Goal: Task Accomplishment & Management: Use online tool/utility

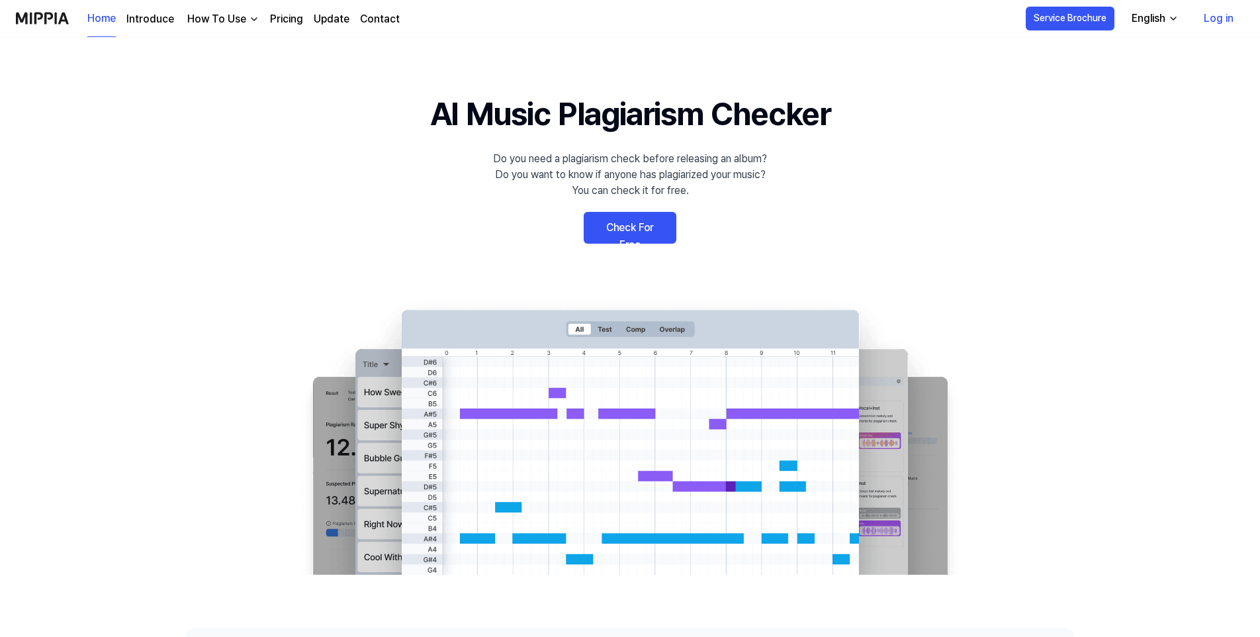
click at [649, 238] on link "Check For Free" at bounding box center [630, 228] width 93 height 32
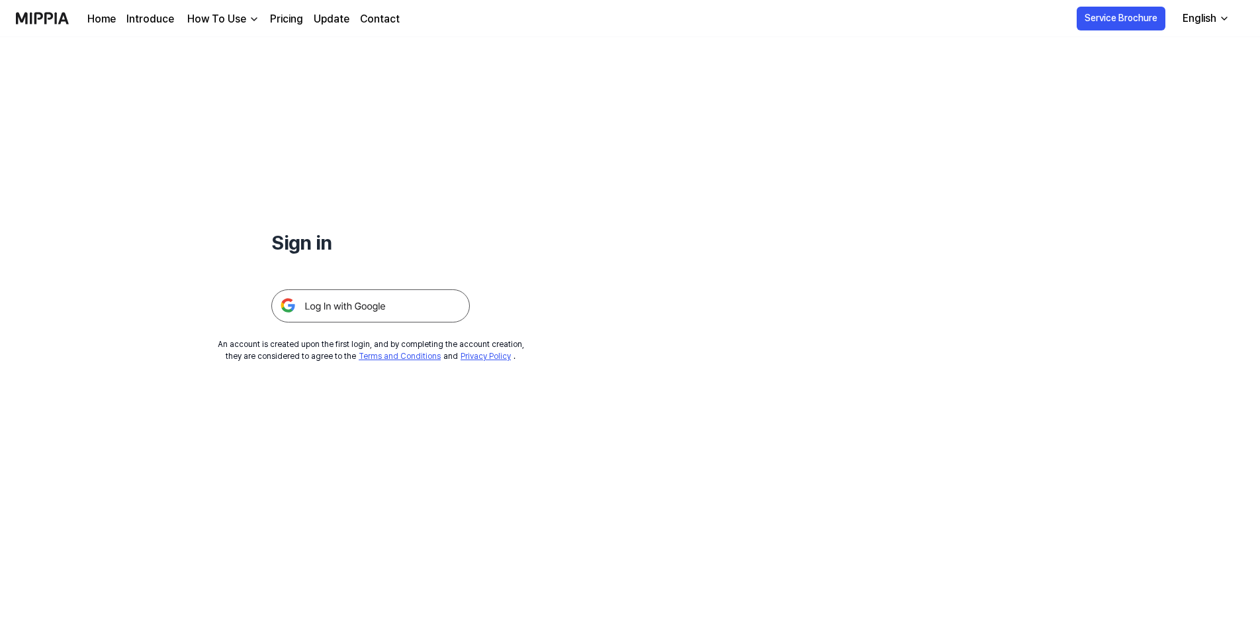
click at [250, 21] on img "button" at bounding box center [254, 19] width 11 height 11
click at [246, 46] on link "Plagiarism Checker" at bounding box center [219, 49] width 127 height 26
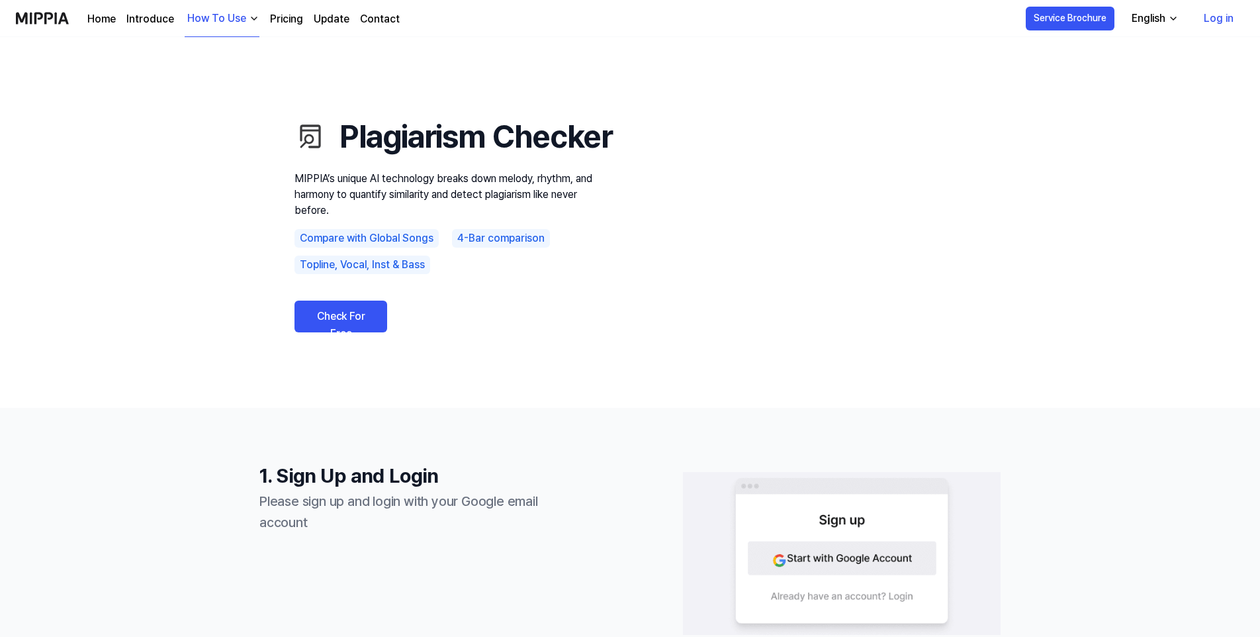
click at [342, 332] on link "Check For Free" at bounding box center [341, 316] width 93 height 32
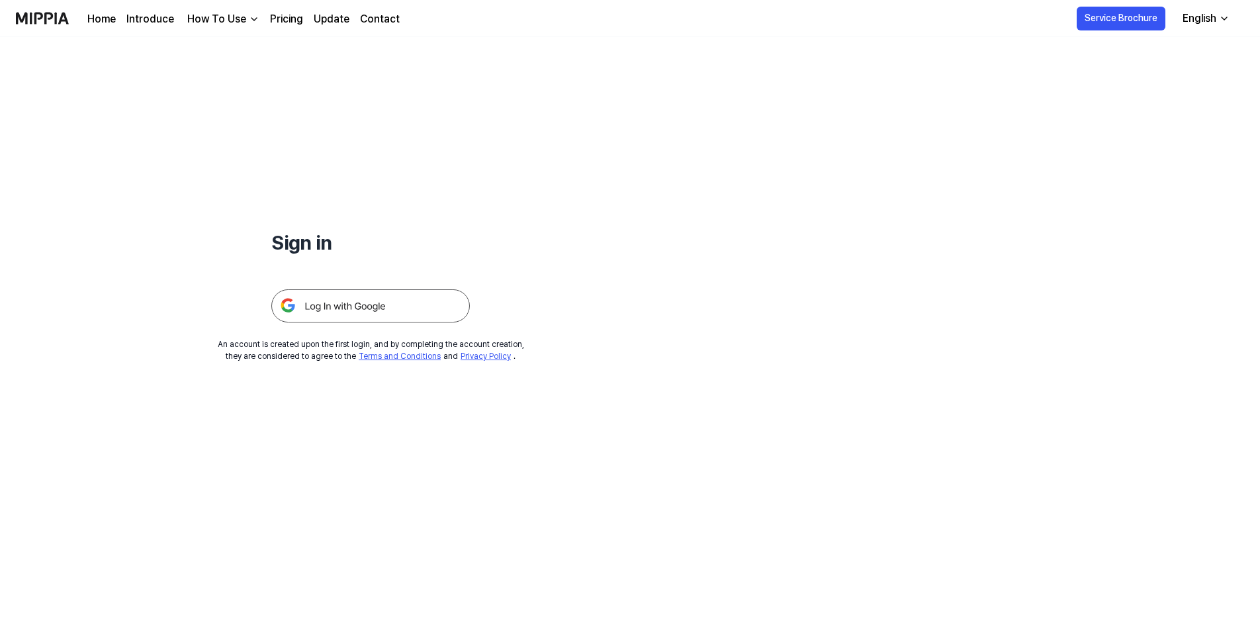
click at [347, 304] on img at bounding box center [370, 305] width 199 height 33
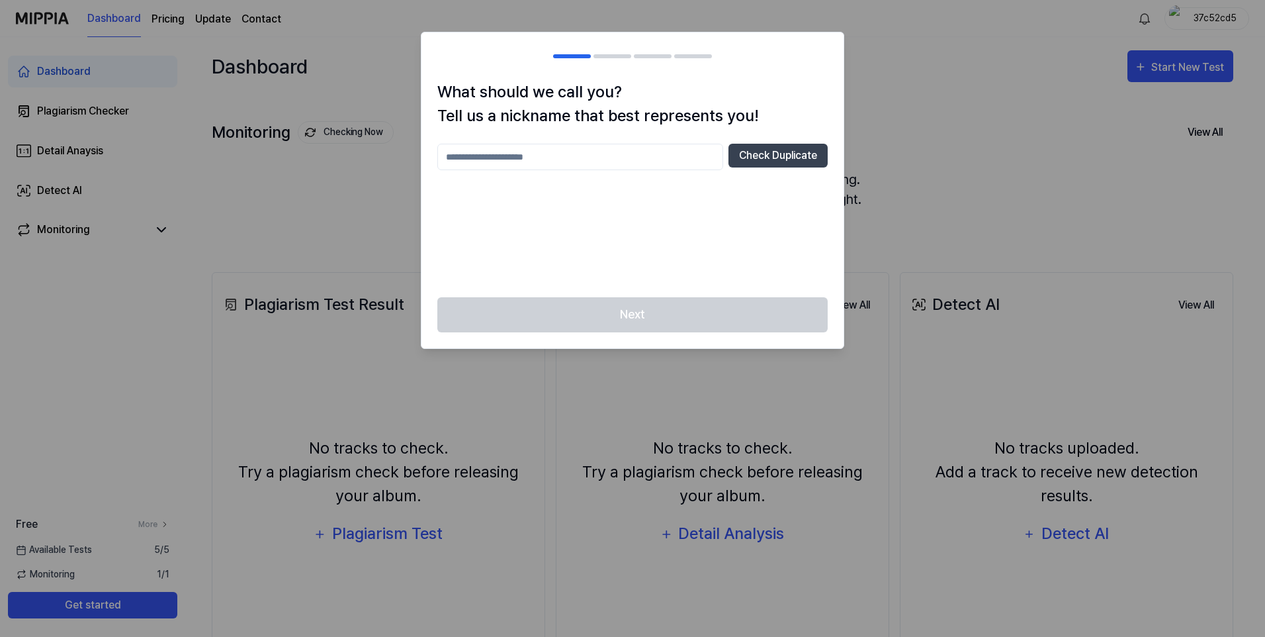
click at [498, 151] on input "text" at bounding box center [580, 157] width 286 height 26
type input "****"
click at [774, 153] on button "Check Duplicate" at bounding box center [778, 156] width 99 height 24
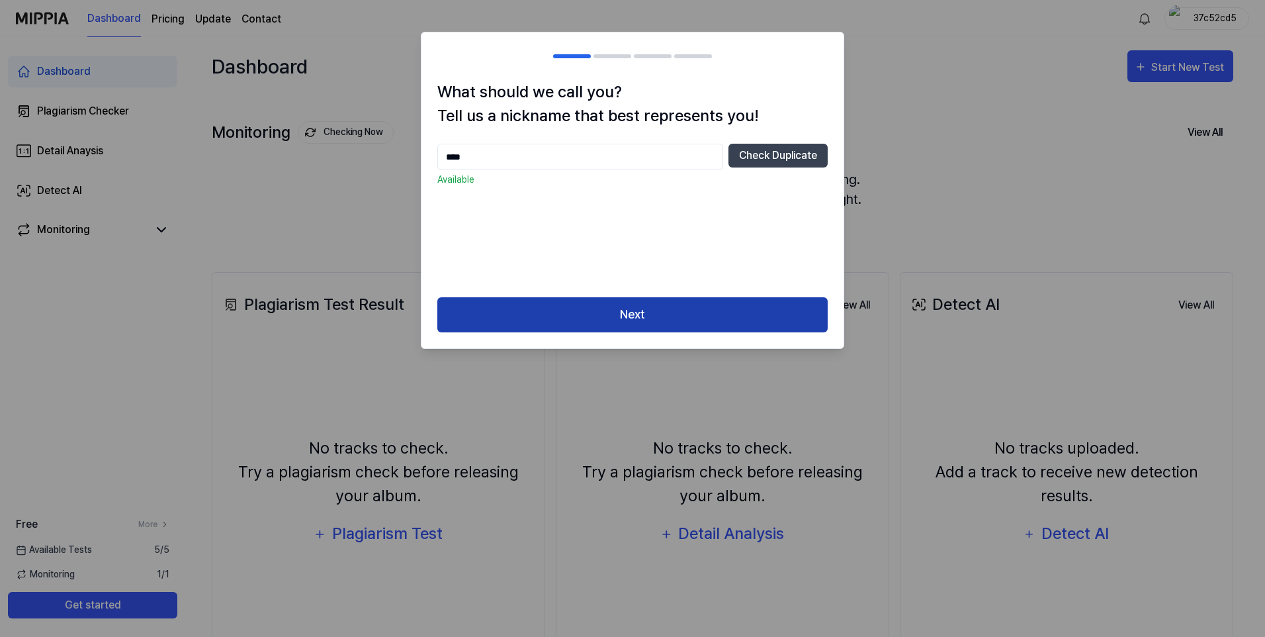
click at [685, 314] on button "Next" at bounding box center [632, 314] width 390 height 35
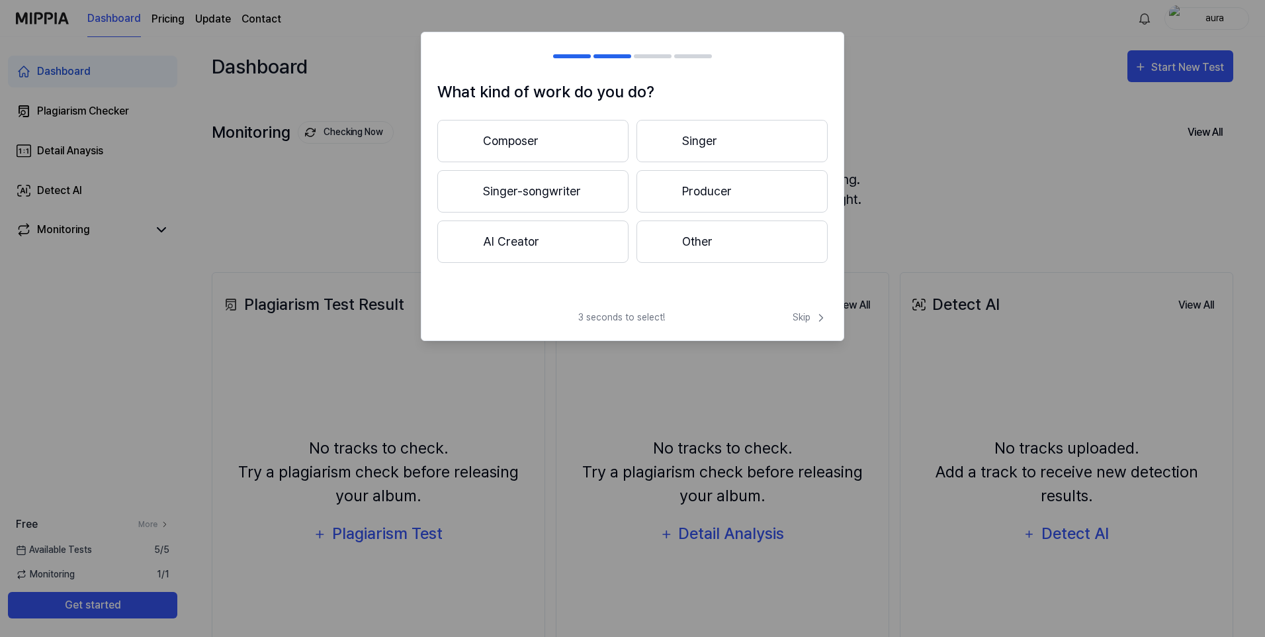
click at [711, 233] on button "Other" at bounding box center [732, 241] width 191 height 42
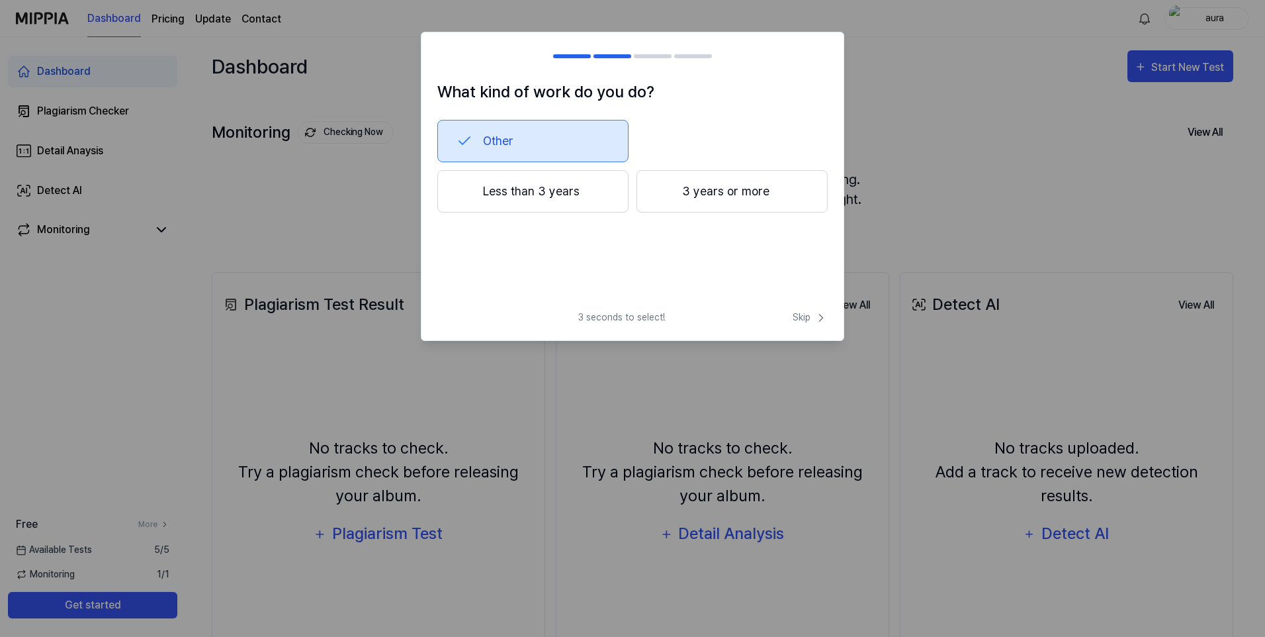
click at [717, 179] on button "3 years or more" at bounding box center [732, 191] width 191 height 42
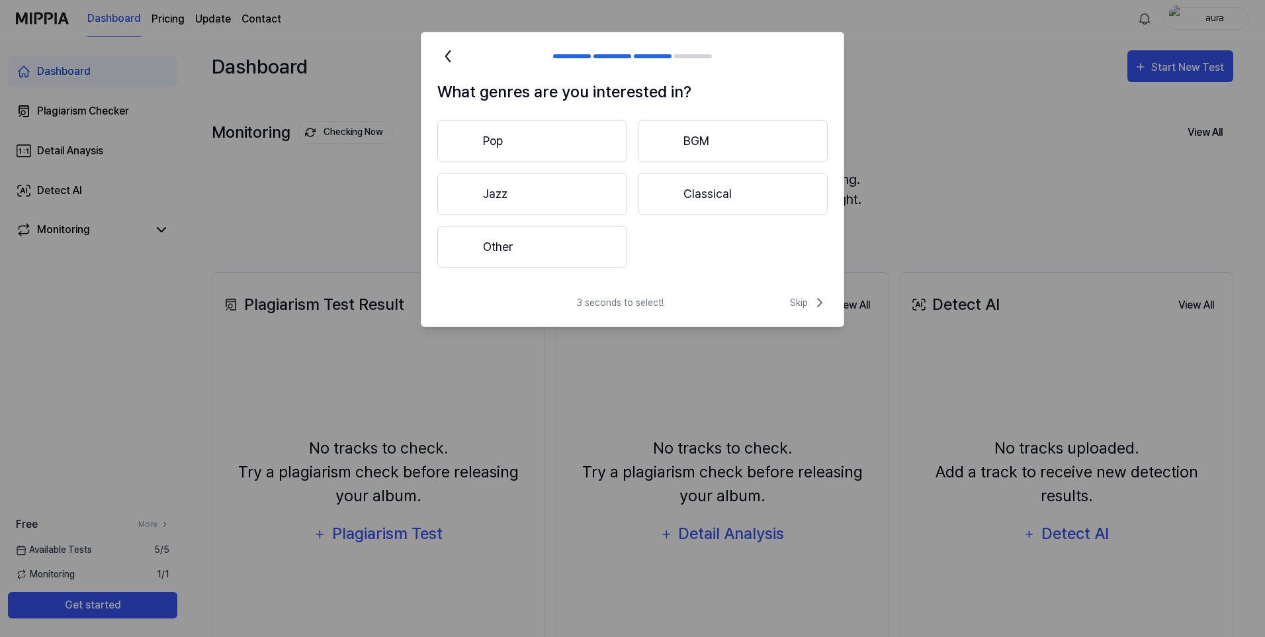
click at [531, 255] on button "Other" at bounding box center [532, 247] width 190 height 42
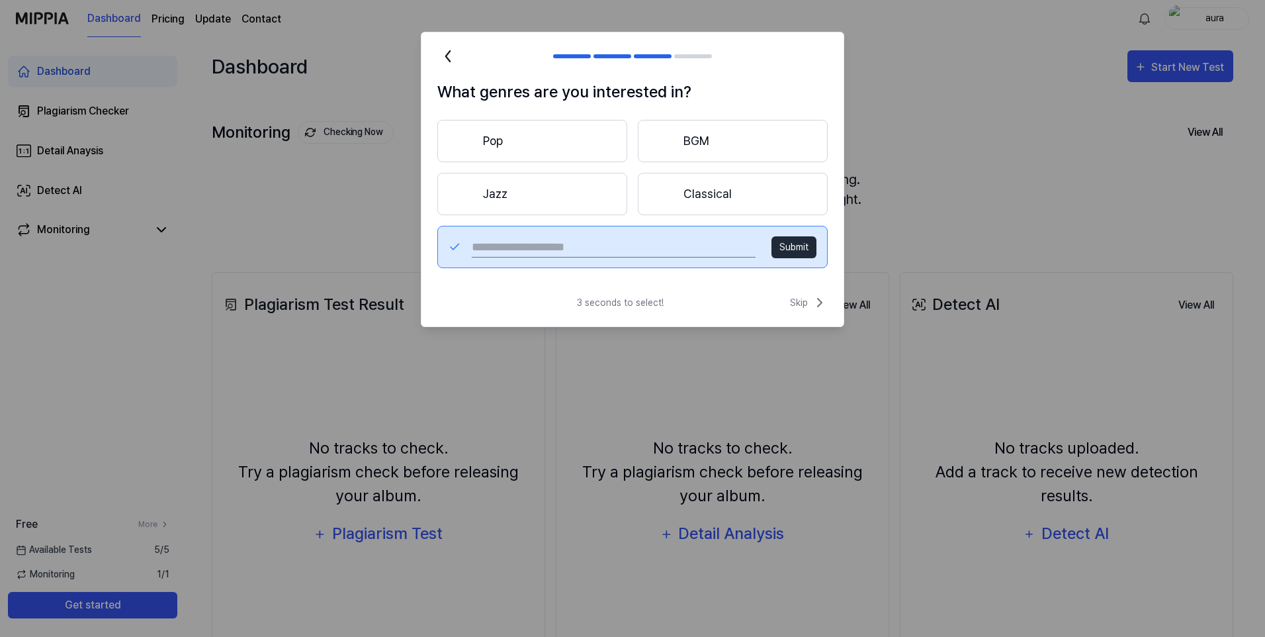
click at [630, 246] on input "text" at bounding box center [614, 246] width 284 height 21
type input "**********"
click at [794, 246] on button "Submit" at bounding box center [794, 247] width 45 height 22
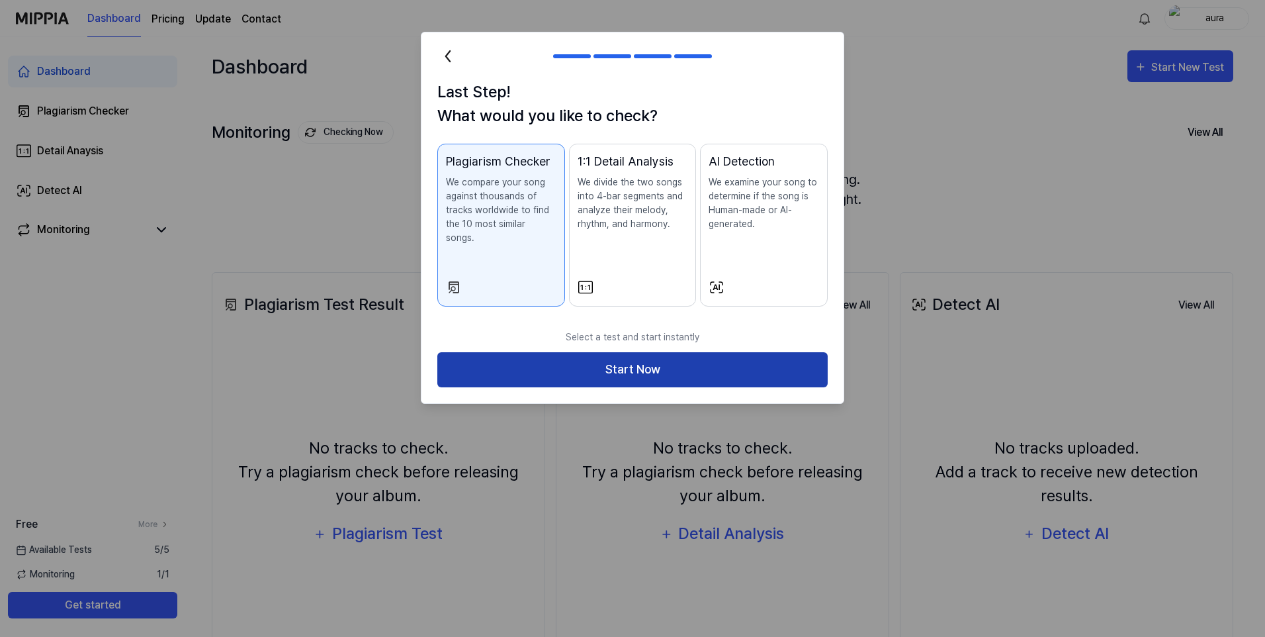
click at [706, 353] on button "Start Now" at bounding box center [632, 369] width 390 height 35
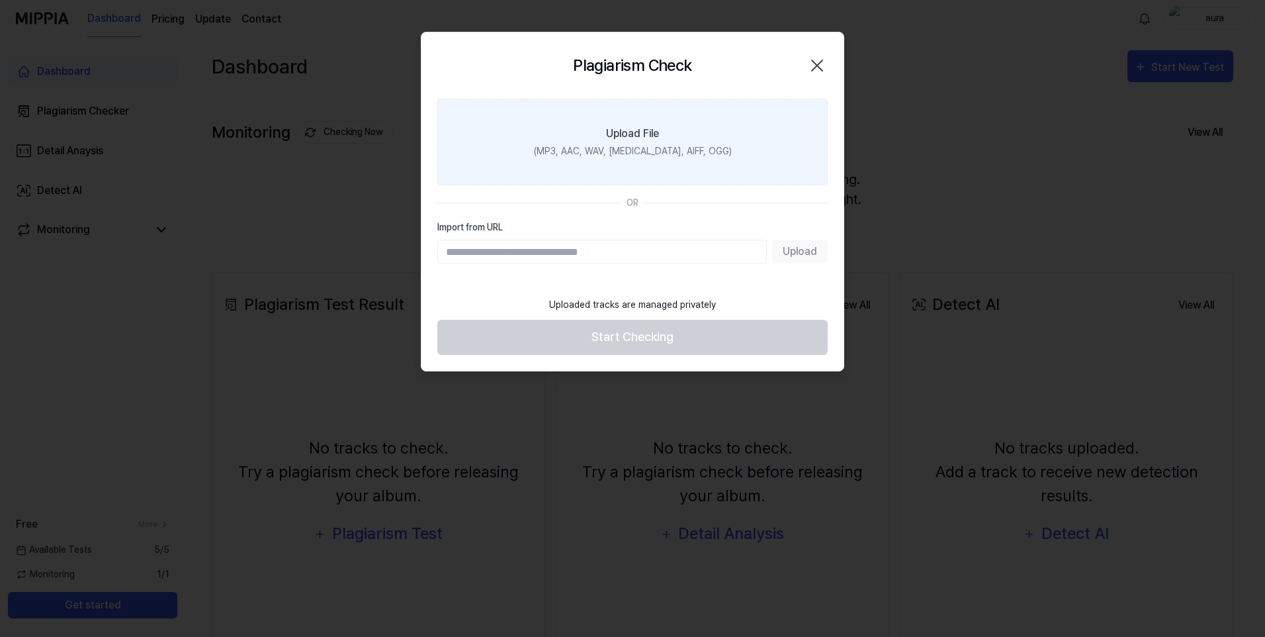
click at [645, 144] on div "(MP3, AAC, WAV, FLAC, AIFF, OGG)" at bounding box center [633, 151] width 198 height 14
click at [0, 0] on input "Upload File (MP3, AAC, WAV, FLAC, AIFF, OGG)" at bounding box center [0, 0] width 0 height 0
click at [706, 159] on label "Upload File (MP3, AAC, WAV, FLAC, AIFF, OGG)" at bounding box center [632, 142] width 390 height 87
click at [0, 0] on input "Upload File (MP3, AAC, WAV, FLAC, AIFF, OGG)" at bounding box center [0, 0] width 0 height 0
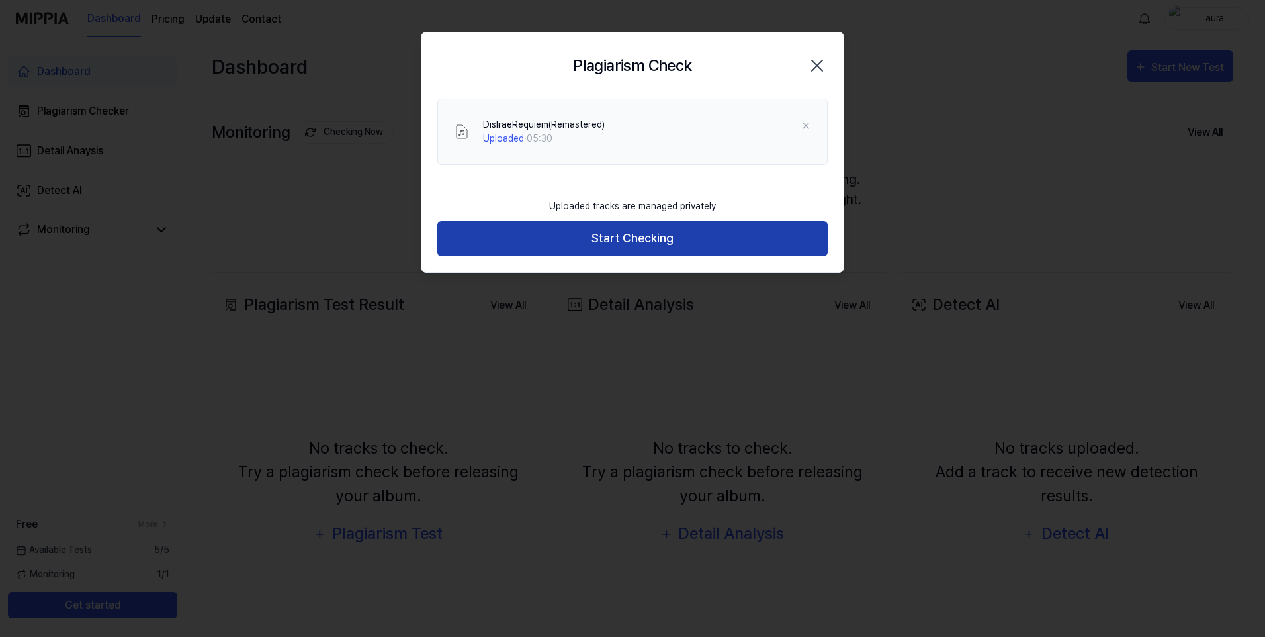
click at [624, 233] on button "Start Checking" at bounding box center [632, 238] width 390 height 35
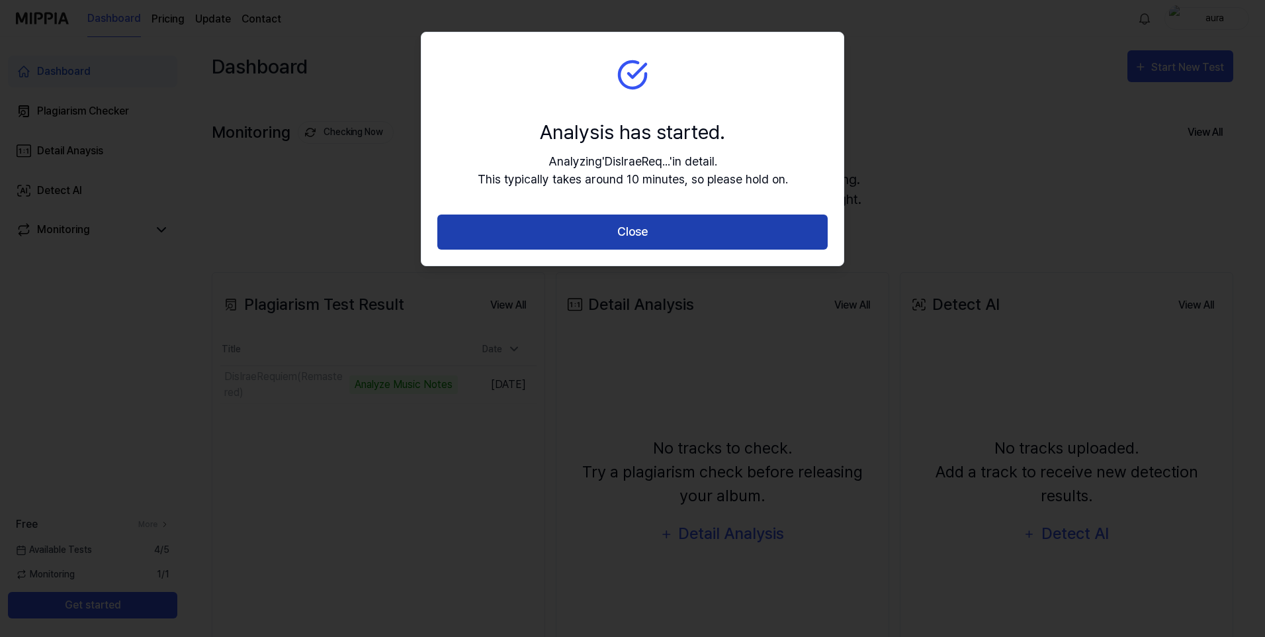
click at [566, 228] on button "Close" at bounding box center [632, 231] width 390 height 35
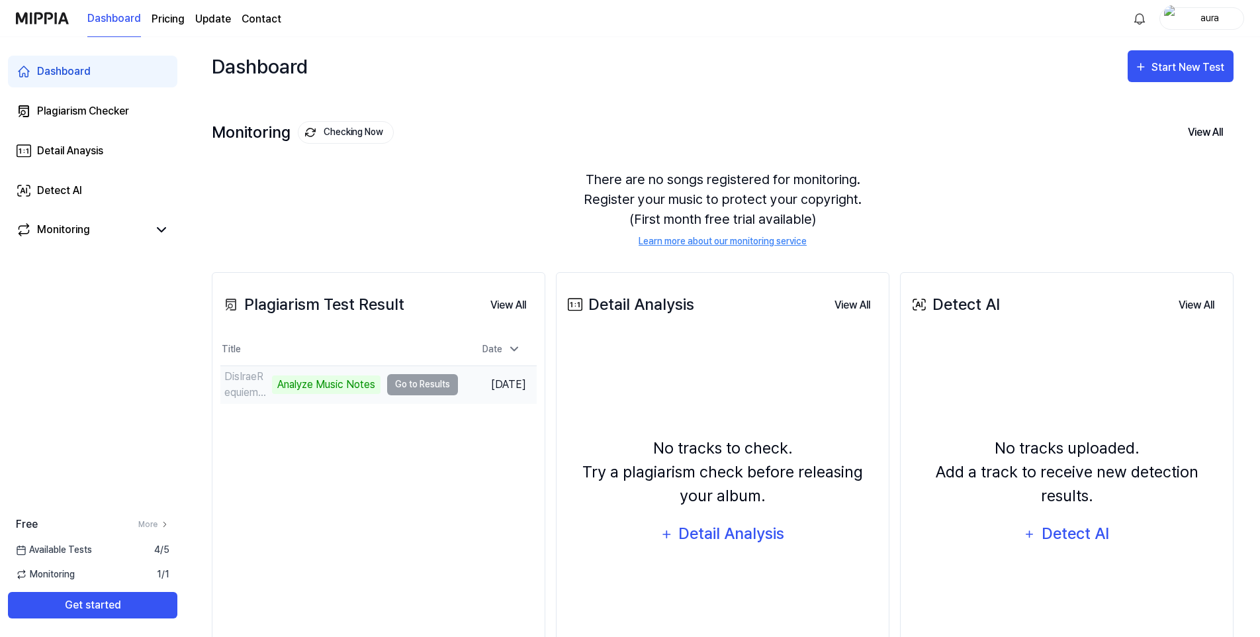
click at [420, 384] on td "DisIraeRequiem(Remastered) Analyze Music Notes Go to Results" at bounding box center [339, 384] width 238 height 37
click at [405, 378] on td "DisIraeRequiem(Remastered) Analyze Music Notes Go to Results" at bounding box center [339, 384] width 238 height 37
click at [413, 388] on td "DisIraeRequiem(Remastered) Analyze Music Notes Go to Results" at bounding box center [339, 384] width 238 height 37
click at [504, 301] on button "View All" at bounding box center [508, 305] width 57 height 26
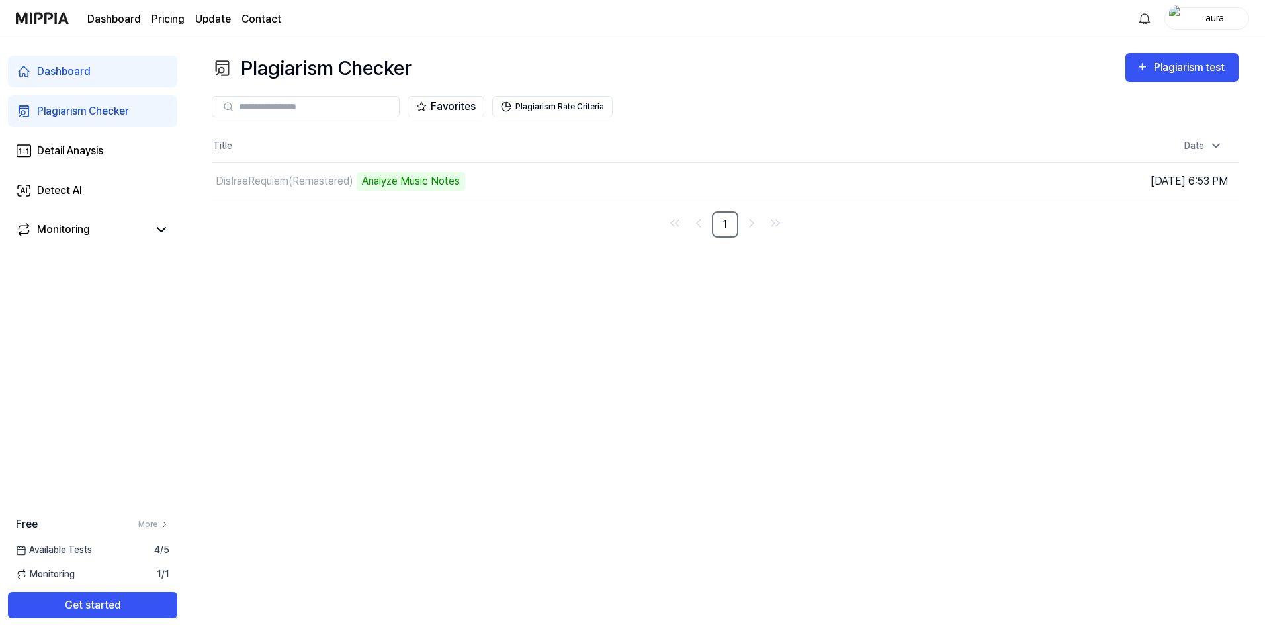
click at [872, 327] on div "Plagiarism Checker Plagiarism test Plagiarism Checker Detail Analysis Detect AI…" at bounding box center [725, 337] width 1080 height 600
click at [388, 179] on div "Analyze Music Notes" at bounding box center [411, 181] width 109 height 19
click at [876, 177] on td "DisIraeRequiem(Remastered) Analyze Music Notes Go to Results" at bounding box center [597, 181] width 770 height 37
click at [969, 388] on div "Plagiarism Checker Plagiarism test Plagiarism Checker Detail Analysis Detect AI…" at bounding box center [725, 337] width 1080 height 600
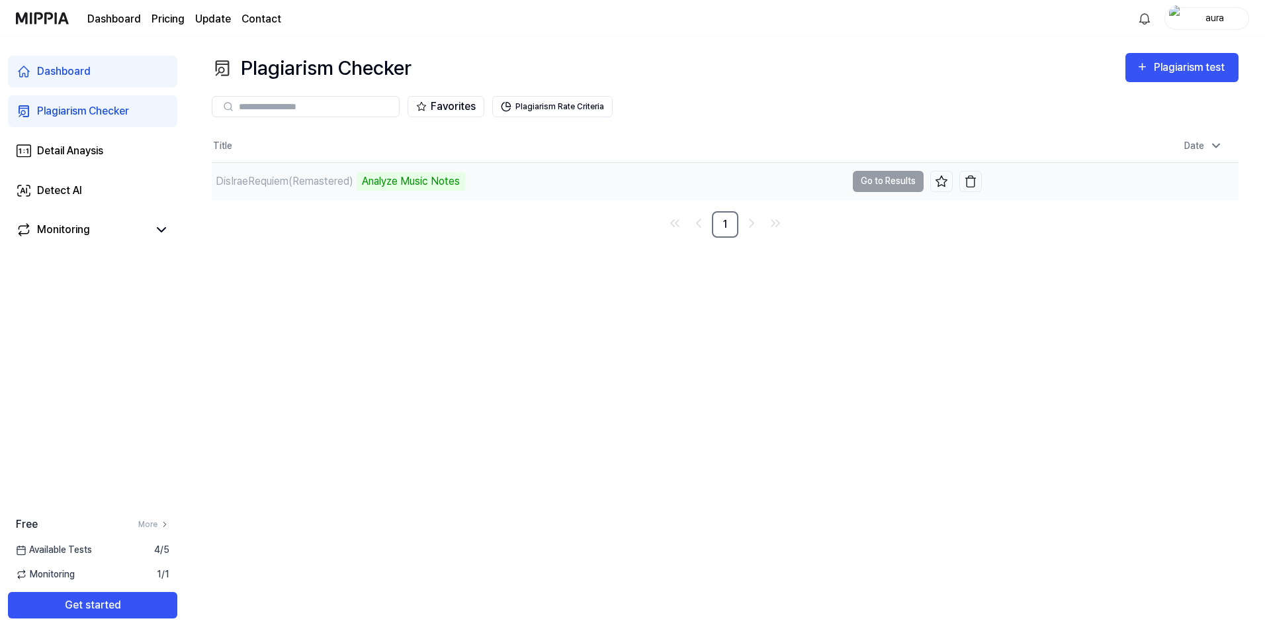
click at [326, 180] on div "DisIraeRequiem(Remastered)" at bounding box center [285, 181] width 138 height 16
click at [387, 180] on div "Analyze Music Notes" at bounding box center [411, 181] width 109 height 19
click at [899, 181] on td "DisIraeRequiem(Remastered) Analyze Music Notes Go to Results" at bounding box center [597, 181] width 770 height 37
click at [336, 178] on div "DisIraeRequiem(Remastered)" at bounding box center [285, 181] width 138 height 16
click at [392, 177] on div "Analyze Music Notes" at bounding box center [411, 181] width 109 height 19
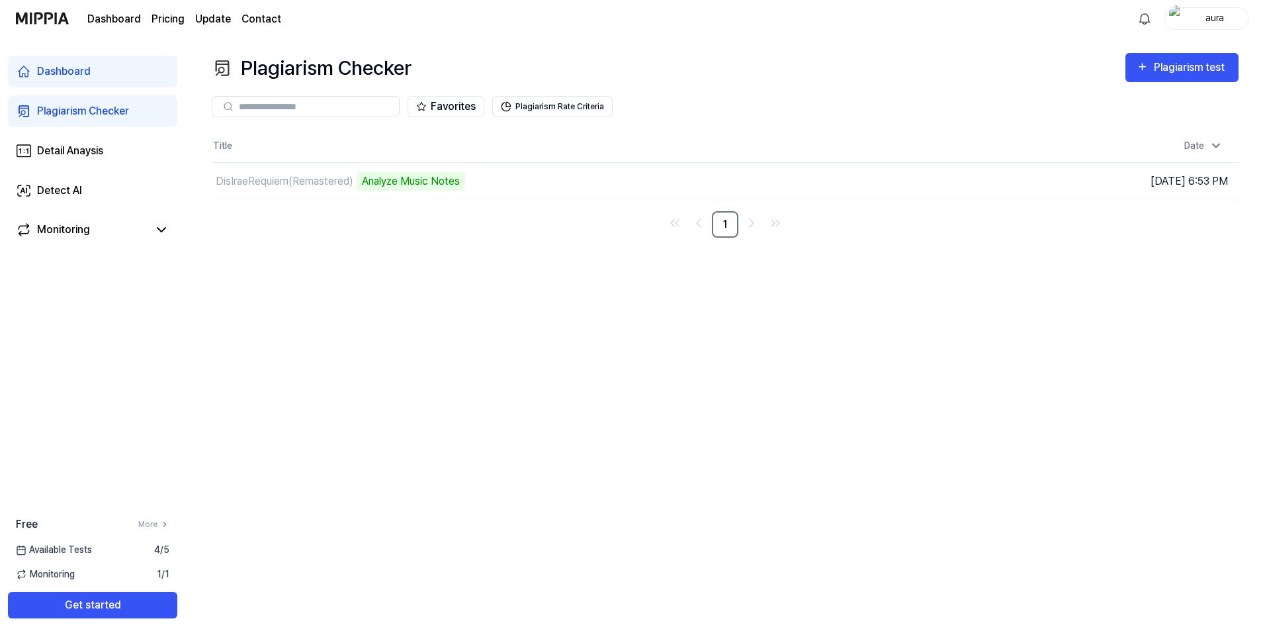
click at [55, 71] on div "Dashboard" at bounding box center [64, 72] width 54 height 16
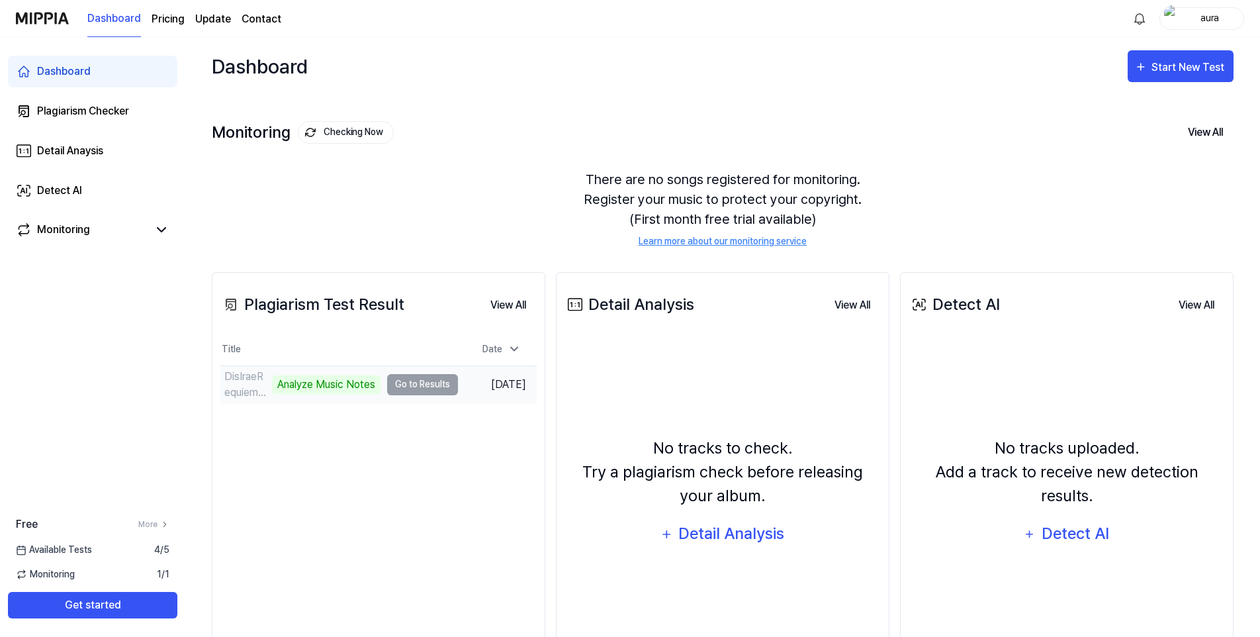
click at [374, 386] on td "DisIraeRequiem(Remastered) Analyze Music Notes Go to Results" at bounding box center [339, 384] width 238 height 37
click at [415, 377] on td "DisIraeRequiem(Remastered) Analyze Music Notes Go to Results" at bounding box center [339, 384] width 238 height 37
click at [416, 381] on td "DisIraeRequiem(Remastered) Analyze Music Notes Go to Results" at bounding box center [339, 384] width 238 height 37
click at [1060, 528] on div "Detect AI" at bounding box center [1075, 533] width 71 height 25
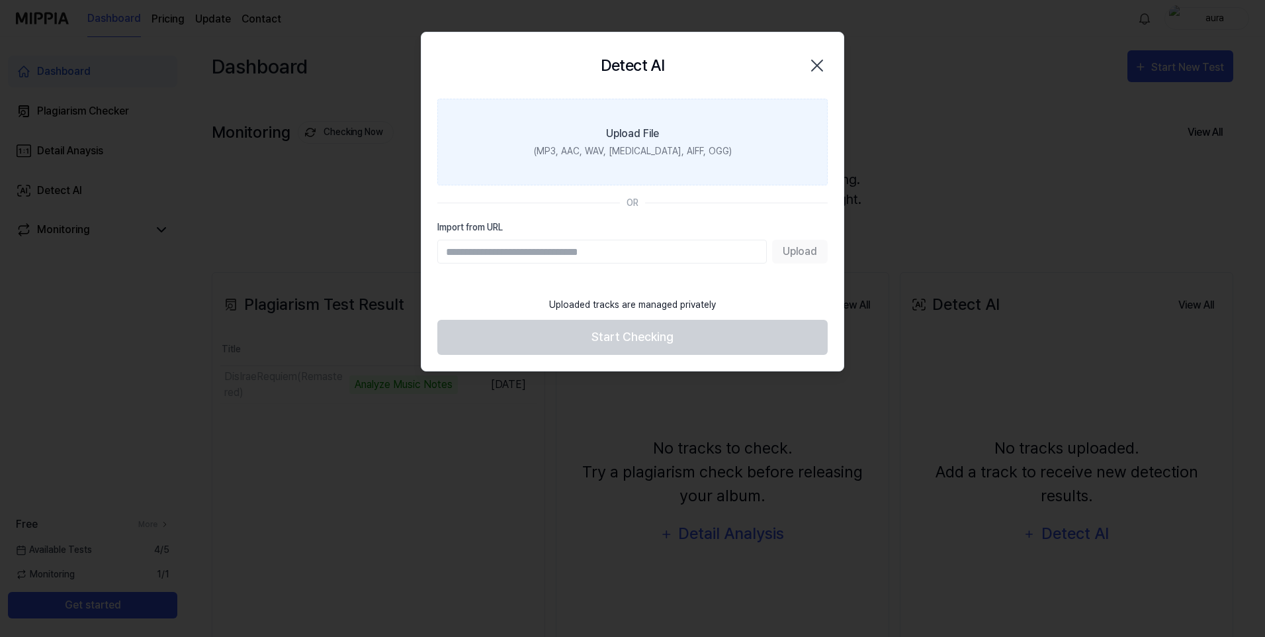
click at [643, 153] on div "(MP3, AAC, WAV, FLAC, AIFF, OGG)" at bounding box center [633, 151] width 198 height 14
click at [0, 0] on input "Upload File (MP3, AAC, WAV, FLAC, AIFF, OGG)" at bounding box center [0, 0] width 0 height 0
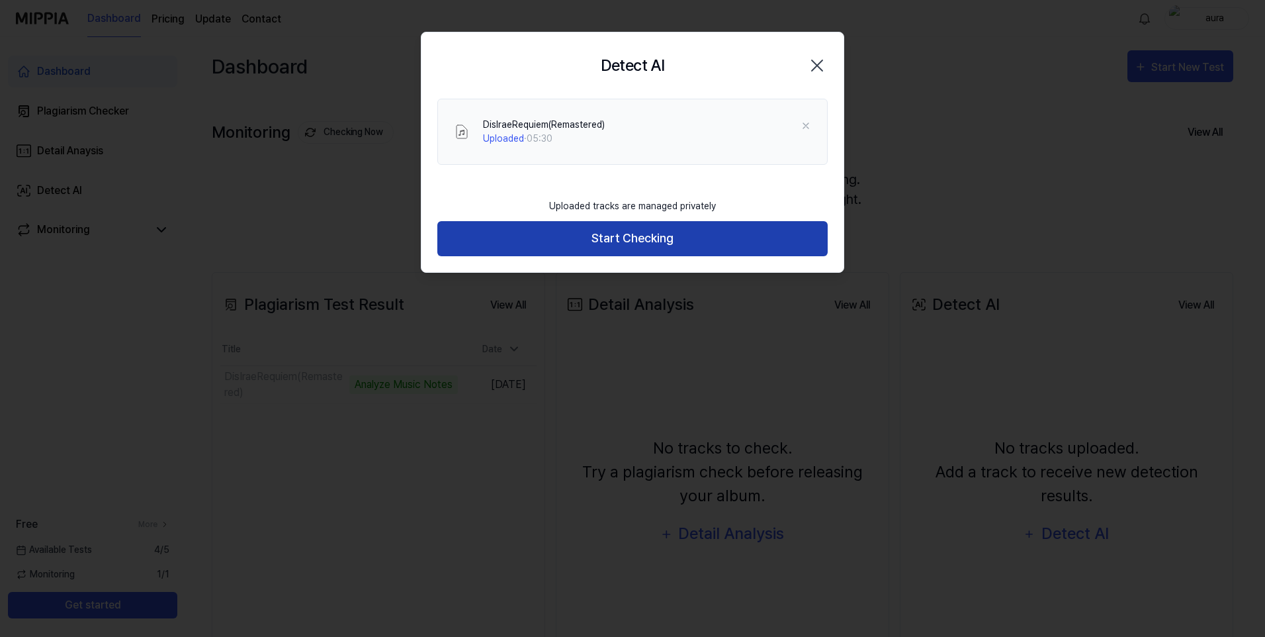
click at [682, 239] on button "Start Checking" at bounding box center [632, 238] width 390 height 35
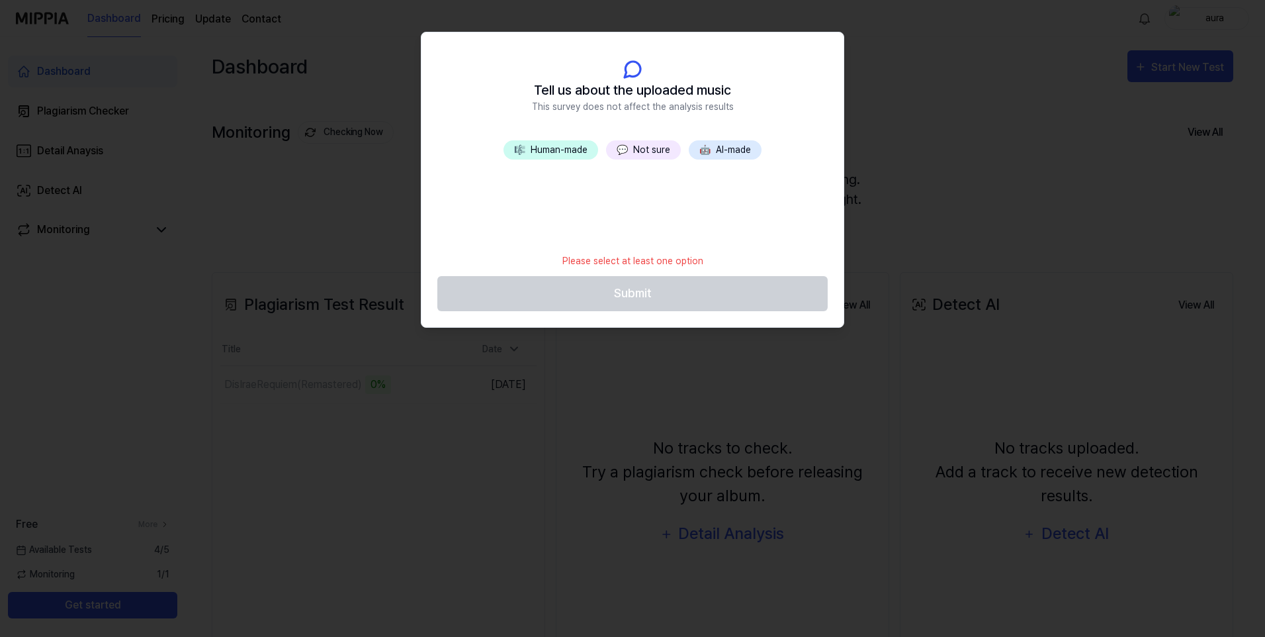
click at [643, 152] on button "💬 Not sure" at bounding box center [643, 149] width 75 height 19
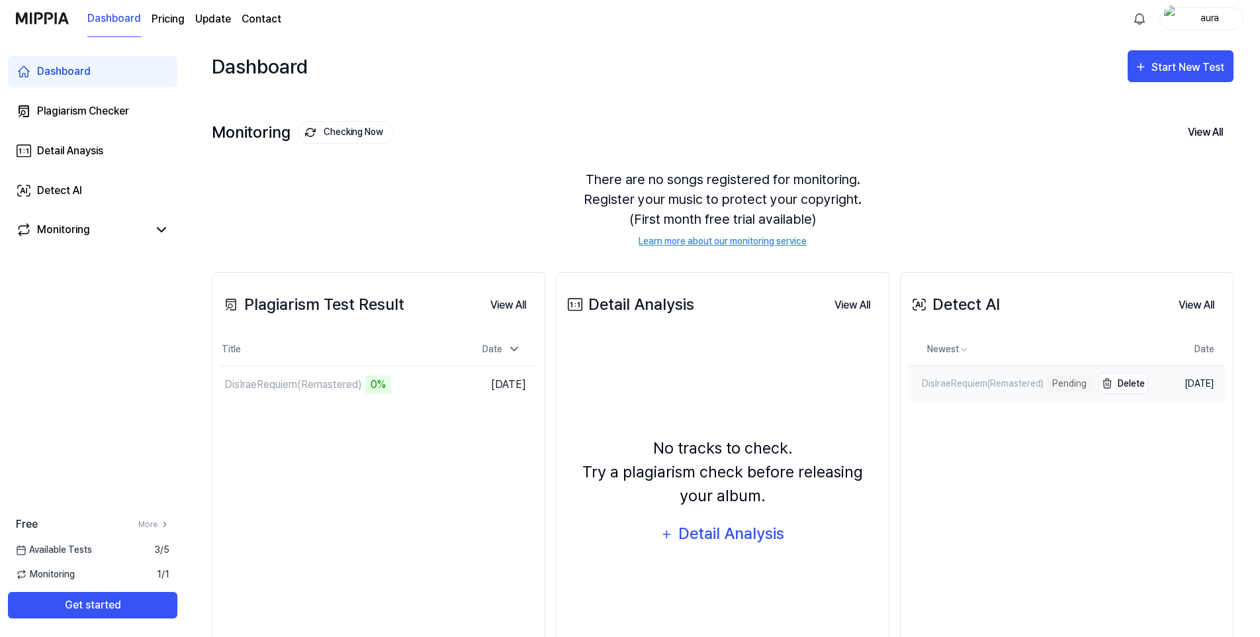
click at [979, 384] on div "DisIraeRequiem(Remastered)" at bounding box center [976, 384] width 135 height 14
click at [998, 384] on div "DisIraeRequiem(Remastered)" at bounding box center [976, 384] width 135 height 14
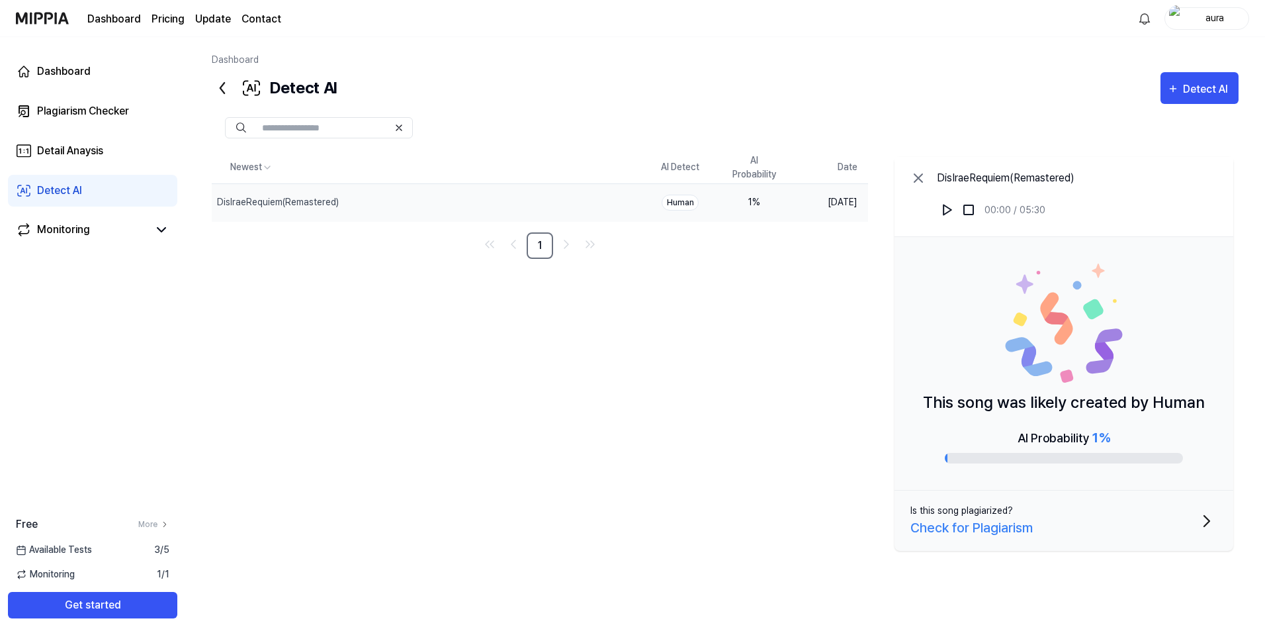
click at [676, 203] on div "Human" at bounding box center [680, 203] width 37 height 16
click at [306, 203] on div "DisIraeRequiem(Remastered)" at bounding box center [278, 202] width 122 height 14
click at [87, 190] on link "Detect AI" at bounding box center [92, 191] width 169 height 32
click at [284, 218] on div "DisIraeRequiem(Remastered)" at bounding box center [397, 202] width 371 height 37
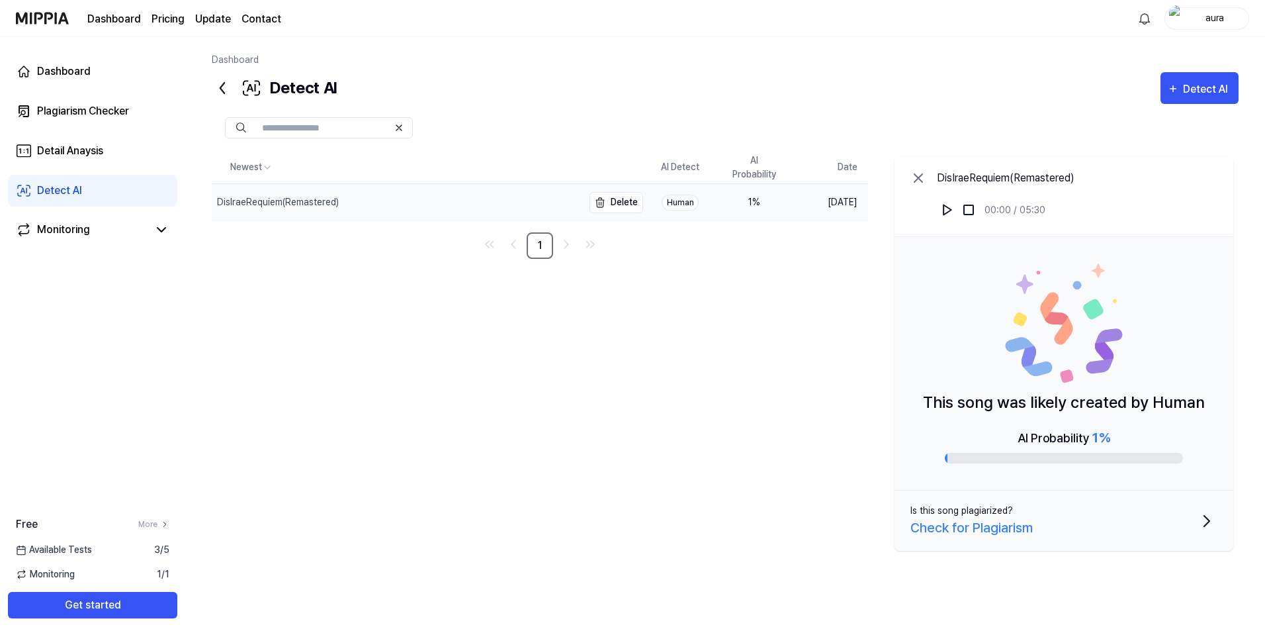
click at [300, 212] on div "DisIraeRequiem(Remastered)" at bounding box center [397, 202] width 371 height 37
click at [82, 73] on div "Dashboard" at bounding box center [64, 72] width 54 height 16
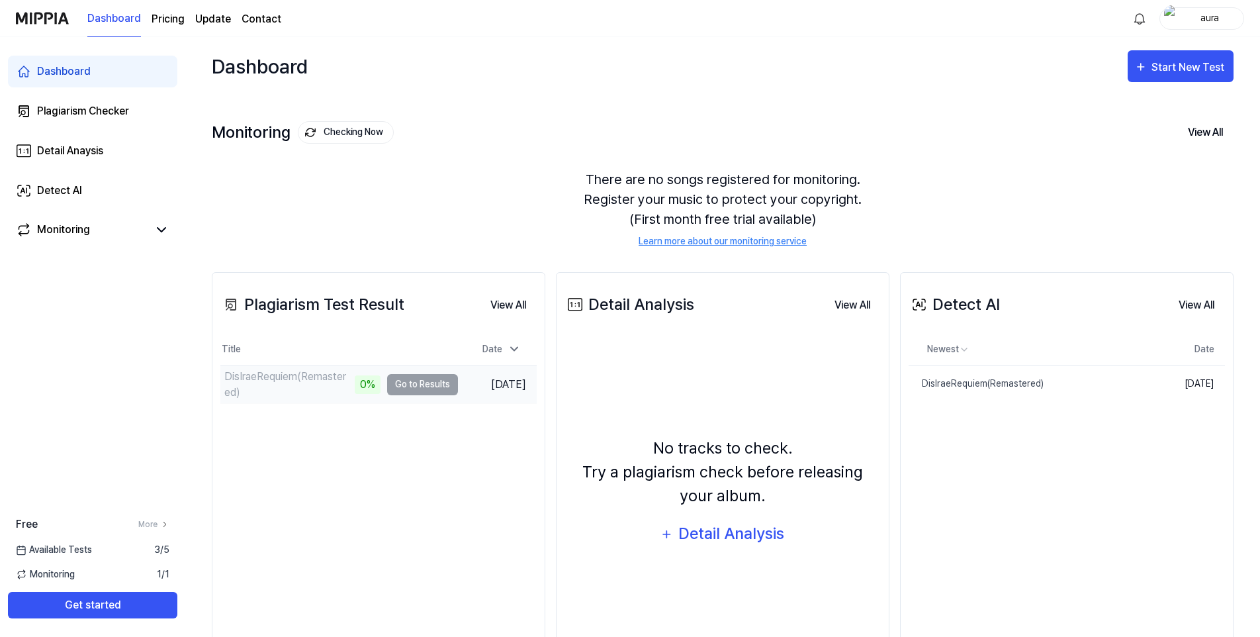
click at [266, 386] on div "DisIraeRequiem(Remastered)" at bounding box center [287, 385] width 127 height 32
click at [401, 387] on td "DisIraeRequiem(Remastered) 0% Go to Results" at bounding box center [339, 384] width 238 height 37
click at [717, 534] on div "Detail Analysis" at bounding box center [732, 533] width 108 height 25
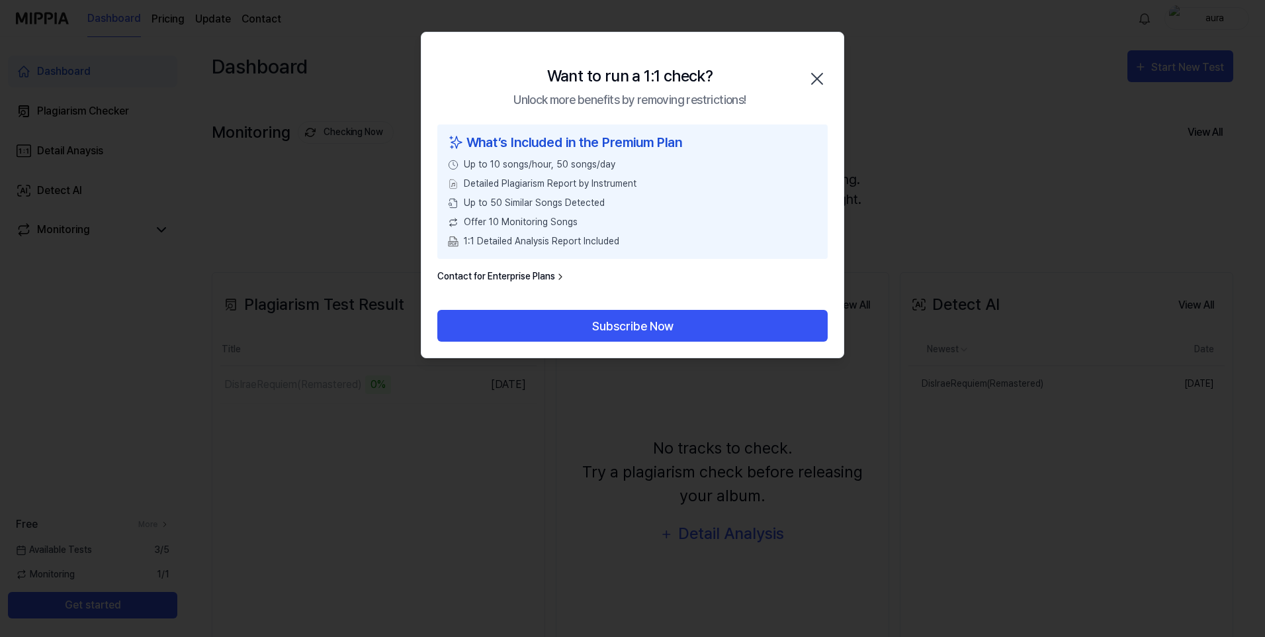
click at [821, 86] on icon "button" at bounding box center [817, 78] width 21 height 21
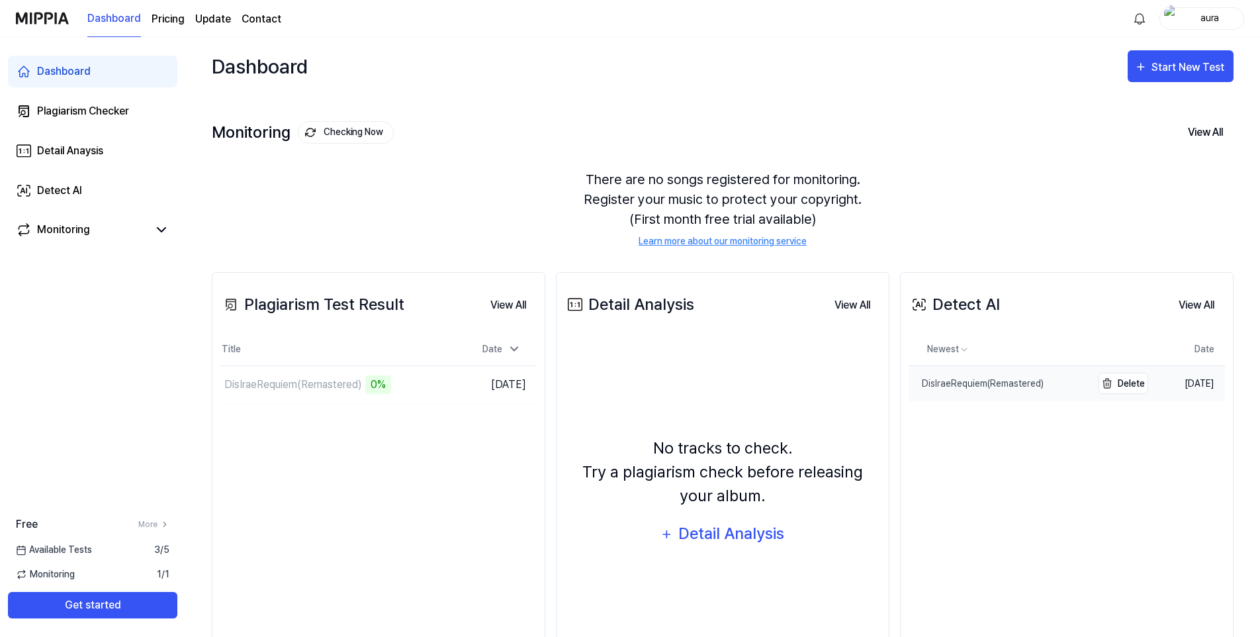
click at [942, 380] on div "DisIraeRequiem(Remastered)" at bounding box center [976, 384] width 135 height 14
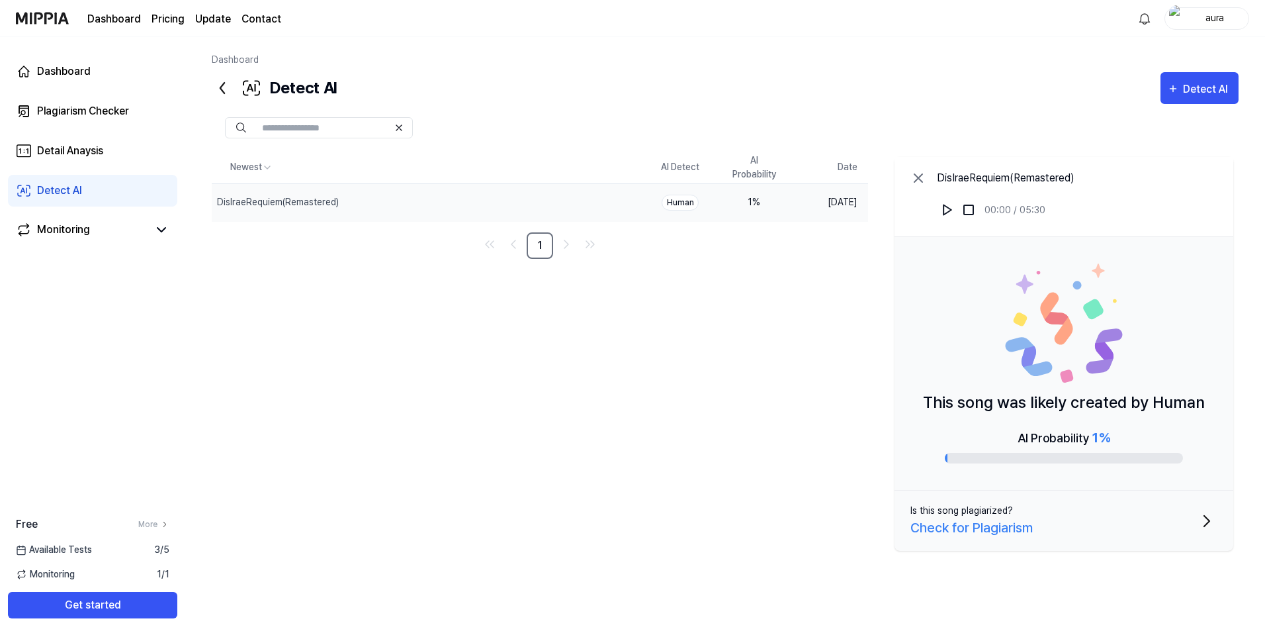
drag, startPoint x: 71, startPoint y: 15, endPoint x: 32, endPoint y: 17, distance: 38.4
click at [32, 17] on div "Dashboard Pricing Update Contact" at bounding box center [148, 18] width 265 height 36
drag, startPoint x: 71, startPoint y: 15, endPoint x: 55, endPoint y: 17, distance: 16.6
click at [55, 17] on div "Dashboard Pricing Update Contact" at bounding box center [148, 18] width 265 height 36
drag, startPoint x: 55, startPoint y: 17, endPoint x: 332, endPoint y: 269, distance: 374.3
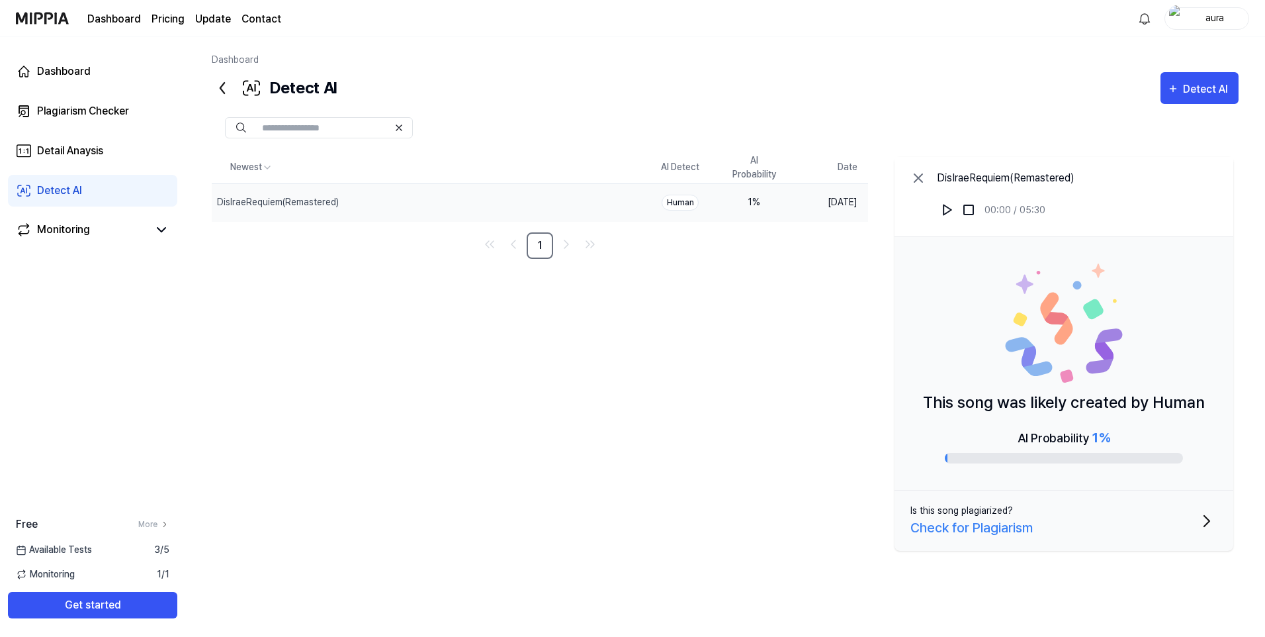
click at [332, 269] on div "Newest AI Detect AI Probability Date DisIraeRequiem(Remastered) Delete Human 1 …" at bounding box center [725, 359] width 1027 height 414
click at [66, 76] on div "Dashboard" at bounding box center [64, 72] width 54 height 16
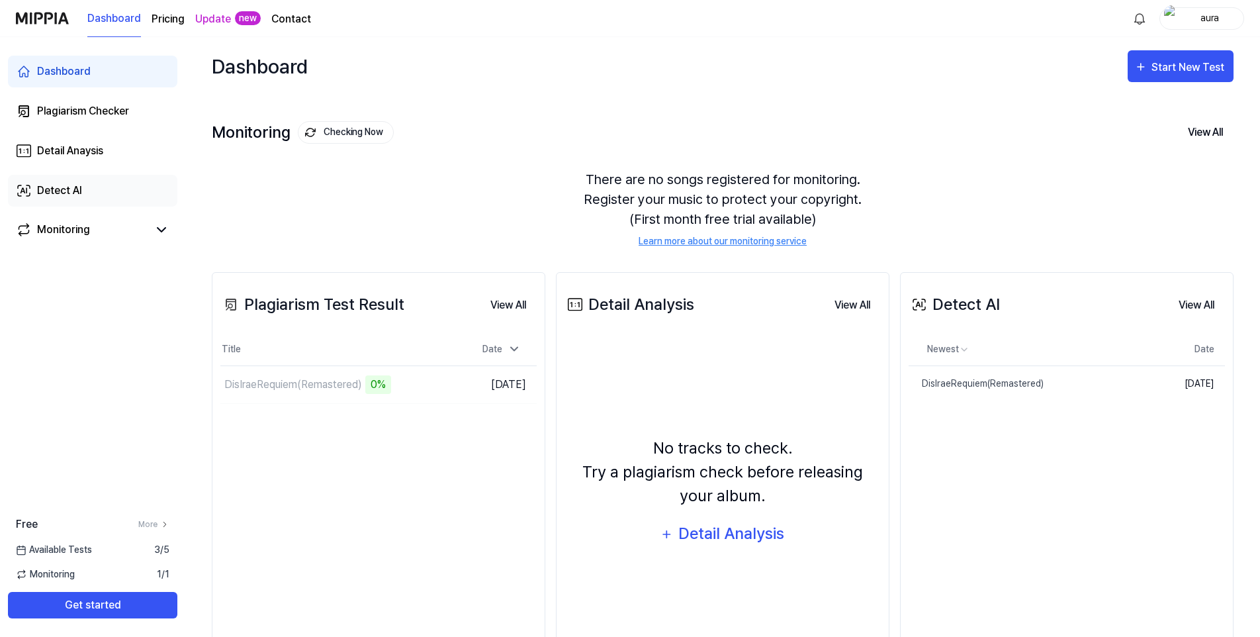
click at [59, 197] on div "Detect AI" at bounding box center [59, 191] width 45 height 16
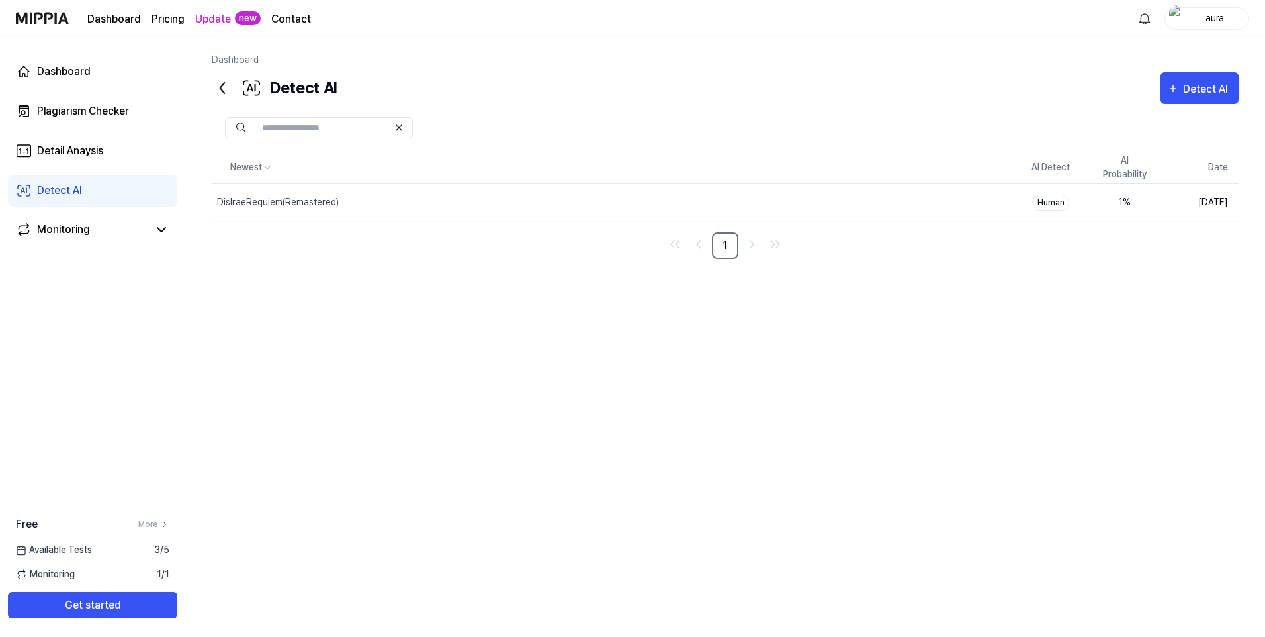
click at [491, 283] on div "Newest AI Detect AI Probability Date DisIraeRequiem(Remastered) Delete Human 1 …" at bounding box center [725, 359] width 1027 height 414
click at [347, 312] on div "Newest AI Detect AI Probability Date DisIraeRequiem(Remastered) Delete Human 1 …" at bounding box center [725, 359] width 1027 height 414
click at [444, 31] on div "Dashboard Pricing Update new Contact aura" at bounding box center [633, 18] width 1234 height 36
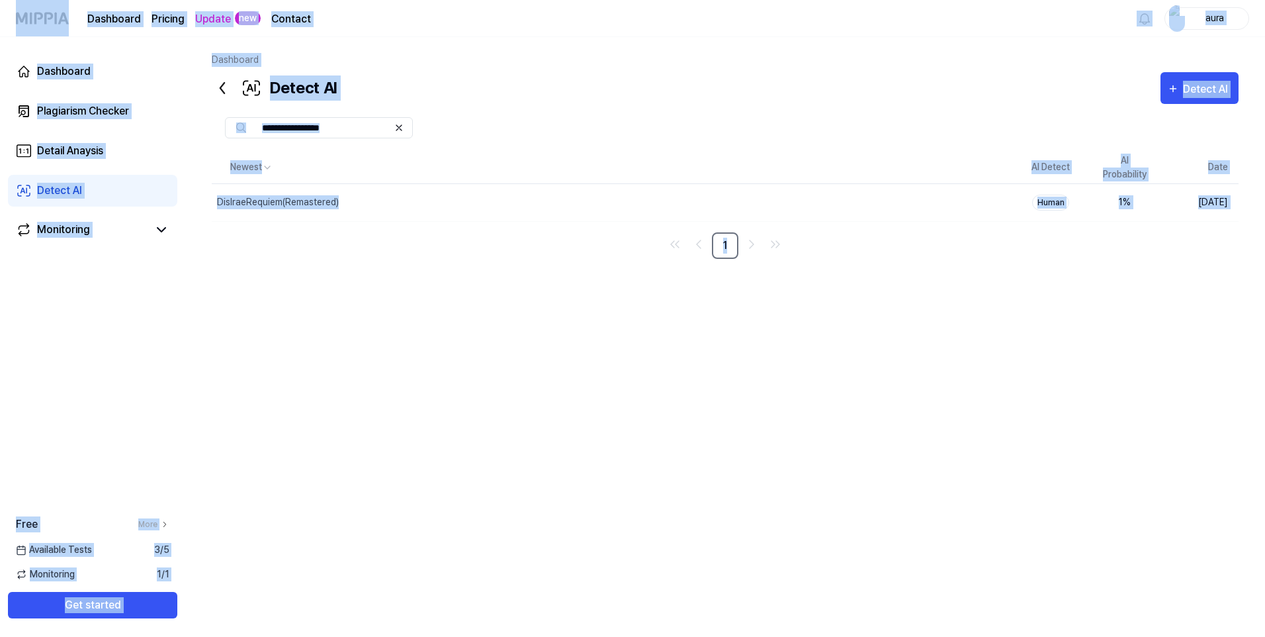
drag, startPoint x: 5, startPoint y: 22, endPoint x: 915, endPoint y: 279, distance: 945.1
click at [915, 279] on div "Dashboard Pricing Update new Contact aura Dashboard Plagiarism Checker Detail A…" at bounding box center [632, 318] width 1265 height 637
drag, startPoint x: 915, startPoint y: 279, endPoint x: 897, endPoint y: 342, distance: 65.4
copy div "Dashboard Pricing Update new Contact aura Dashboard Plagiarism Checker Detail A…"
drag, startPoint x: 886, startPoint y: 330, endPoint x: 1217, endPoint y: 334, distance: 331.6
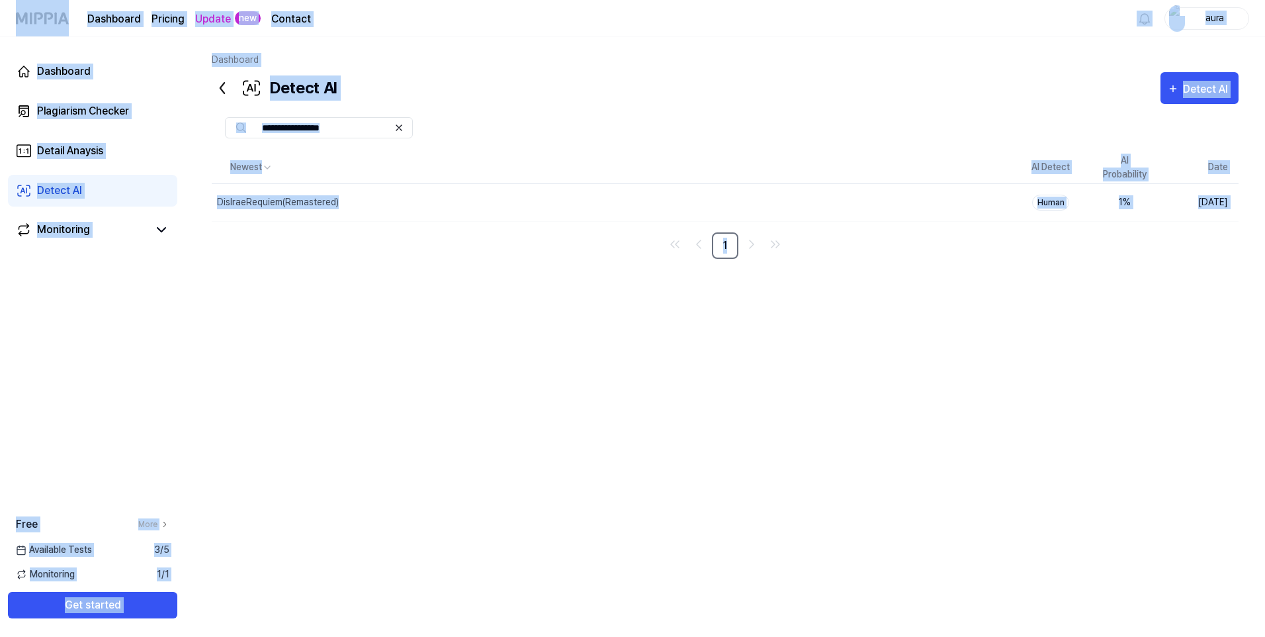
click at [900, 336] on div "Newest AI Detect AI Probability Date DisIraeRequiem(Remastered) Delete Human 1 …" at bounding box center [725, 359] width 1027 height 414
click at [1112, 344] on div "Newest AI Detect AI Probability Date DisIraeRequiem(Remastered) Delete Human 1 …" at bounding box center [725, 359] width 1027 height 414
drag, startPoint x: 749, startPoint y: 322, endPoint x: 757, endPoint y: 238, distance: 84.4
click at [749, 322] on div "Newest AI Detect AI Probability Date DisIraeRequiem(Remastered) Delete Human 1 …" at bounding box center [725, 359] width 1027 height 414
click at [768, 98] on div "Detect AI Detect AI" at bounding box center [725, 88] width 1027 height 32
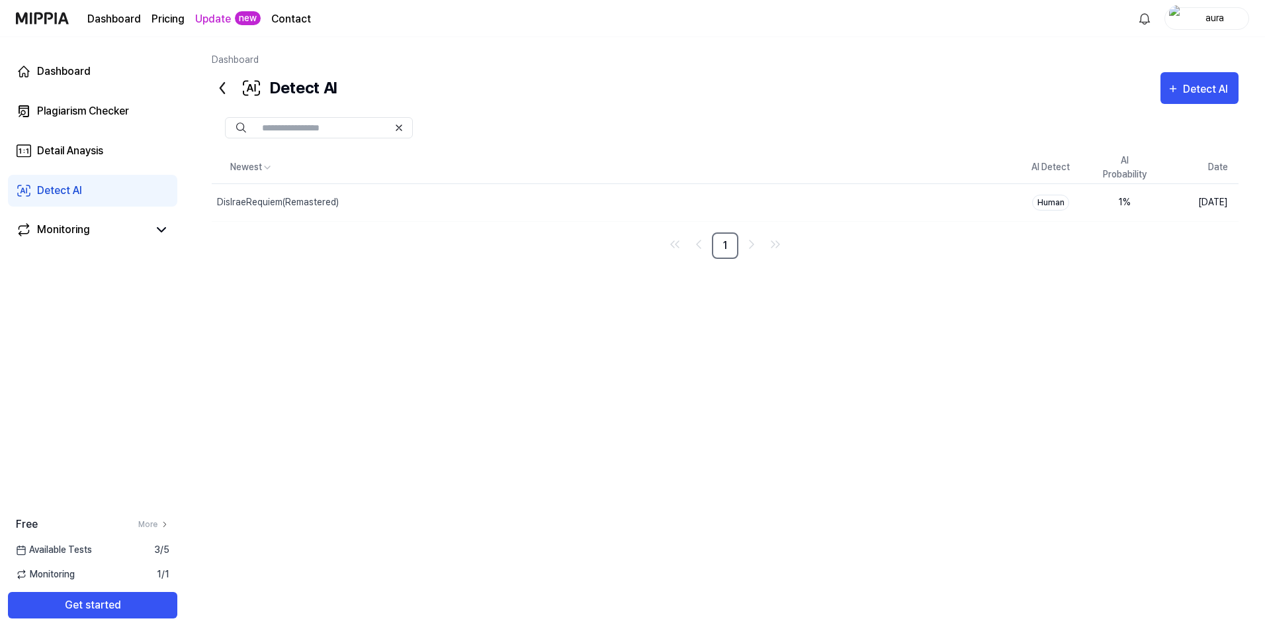
drag, startPoint x: 1265, startPoint y: 289, endPoint x: 1267, endPoint y: 275, distance: 14.1
click at [1265, 275] on html "Dashboard Pricing Update new Contact aura Dashboard Plagiarism Checker Detail A…" at bounding box center [632, 318] width 1265 height 637
click at [1026, 420] on div "Newest AI Detect AI Probability Date DisIraeRequiem(Remastered) Delete Human 1 …" at bounding box center [725, 359] width 1027 height 414
click at [1265, 181] on html "Dashboard Pricing Update new Contact aura Dashboard Plagiarism Checker Detail A…" at bounding box center [632, 318] width 1265 height 637
drag, startPoint x: 1265, startPoint y: 175, endPoint x: 1267, endPoint y: 124, distance: 51.0
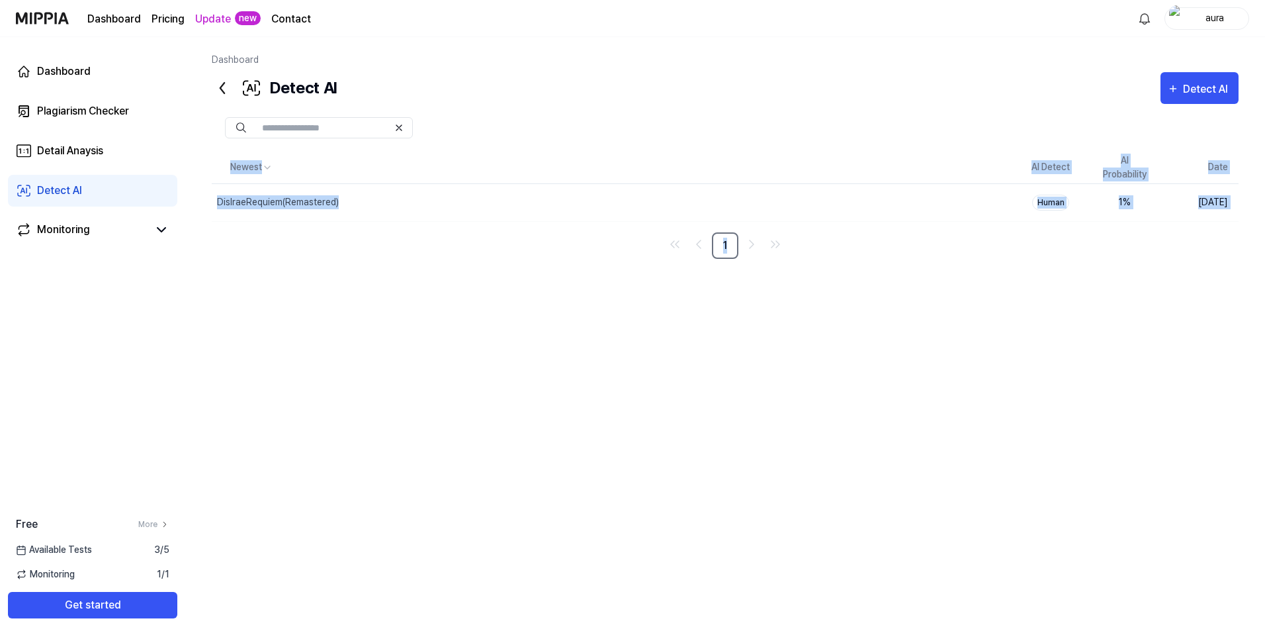
click at [1265, 124] on html "Dashboard Pricing Update new Contact aura Dashboard Plagiarism Checker Detail A…" at bounding box center [632, 318] width 1265 height 637
drag, startPoint x: 550, startPoint y: 298, endPoint x: 565, endPoint y: 273, distance: 29.4
click at [550, 297] on div "Newest AI Detect AI Probability Date DisIraeRequiem(Remastered) Delete Human 1 …" at bounding box center [725, 359] width 1027 height 414
click at [585, 103] on div "Detect AI Detect AI" at bounding box center [725, 88] width 1027 height 32
click at [73, 75] on div "Dashboard" at bounding box center [64, 72] width 54 height 16
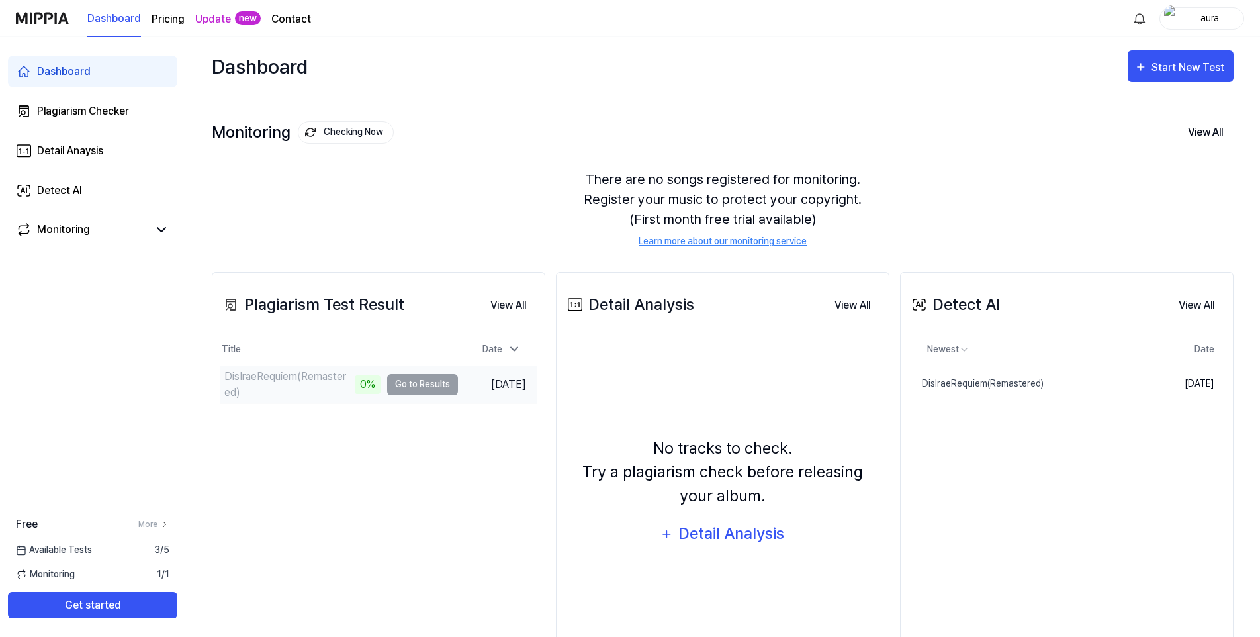
click at [355, 387] on div "0%" at bounding box center [368, 384] width 26 height 19
click at [427, 371] on td "DisIraeRequiem(Remastered) 0% Go to Results" at bounding box center [339, 384] width 238 height 37
click at [422, 384] on td "DisIraeRequiem(Remastered) 0% Go to Results" at bounding box center [339, 384] width 238 height 37
click at [311, 383] on div "DisIraeRequiem(Remastered)" at bounding box center [287, 385] width 127 height 32
click at [308, 381] on div "DisIraeRequiem(Remastered)" at bounding box center [287, 385] width 127 height 32
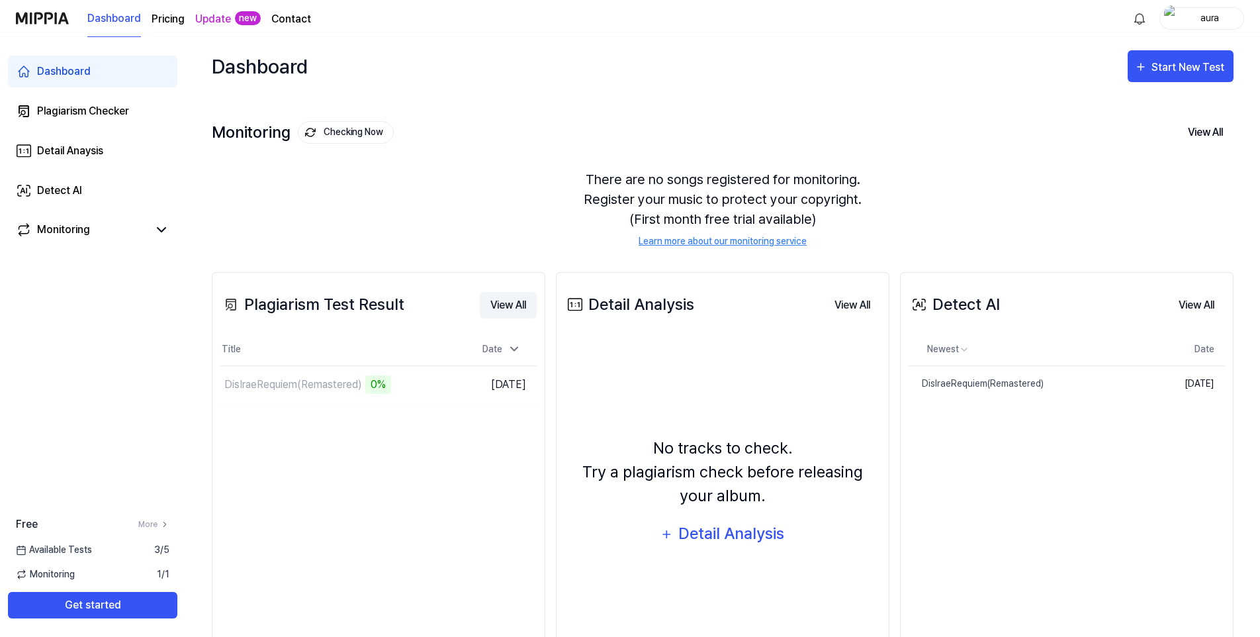
click at [502, 305] on button "View All" at bounding box center [508, 305] width 57 height 26
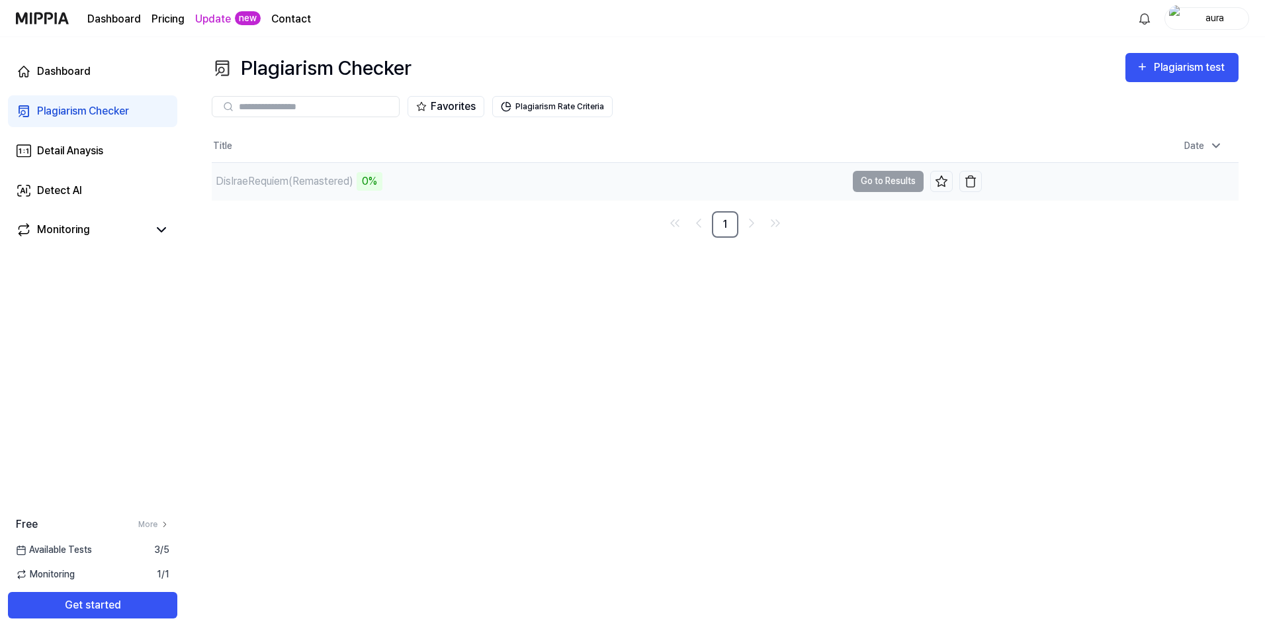
click at [366, 184] on div "0%" at bounding box center [370, 181] width 26 height 19
click at [57, 68] on div "Dashboard" at bounding box center [64, 72] width 54 height 16
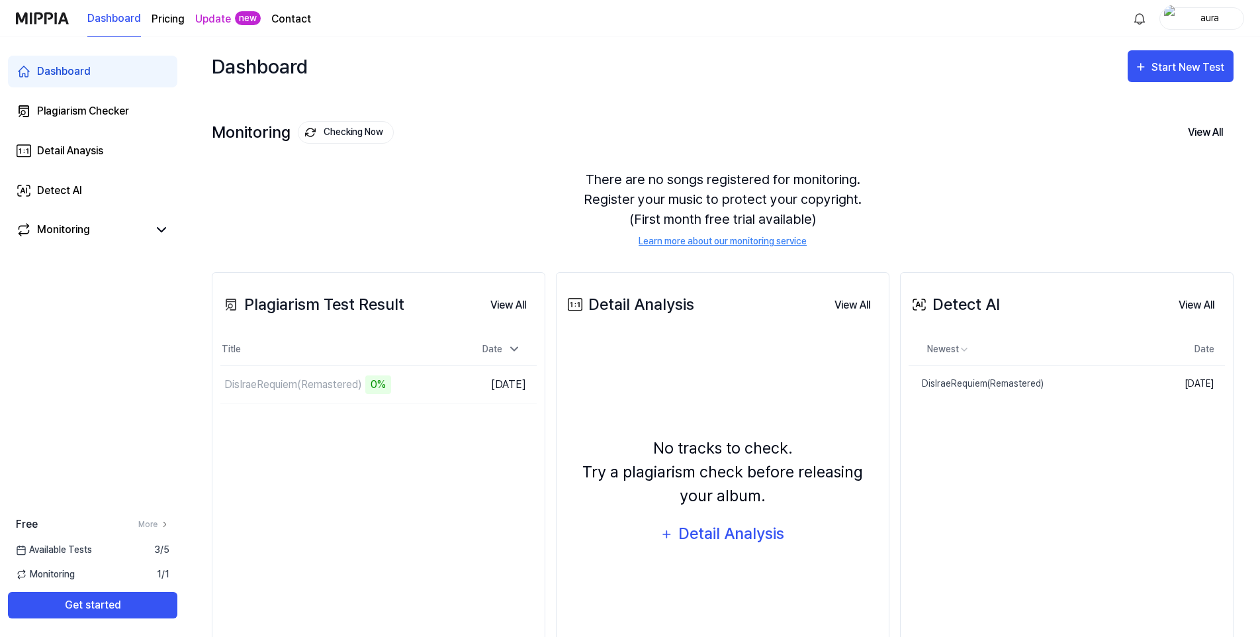
click at [62, 77] on div "Dashboard" at bounding box center [64, 72] width 54 height 16
click at [67, 105] on div "Plagiarism Checker" at bounding box center [83, 111] width 92 height 16
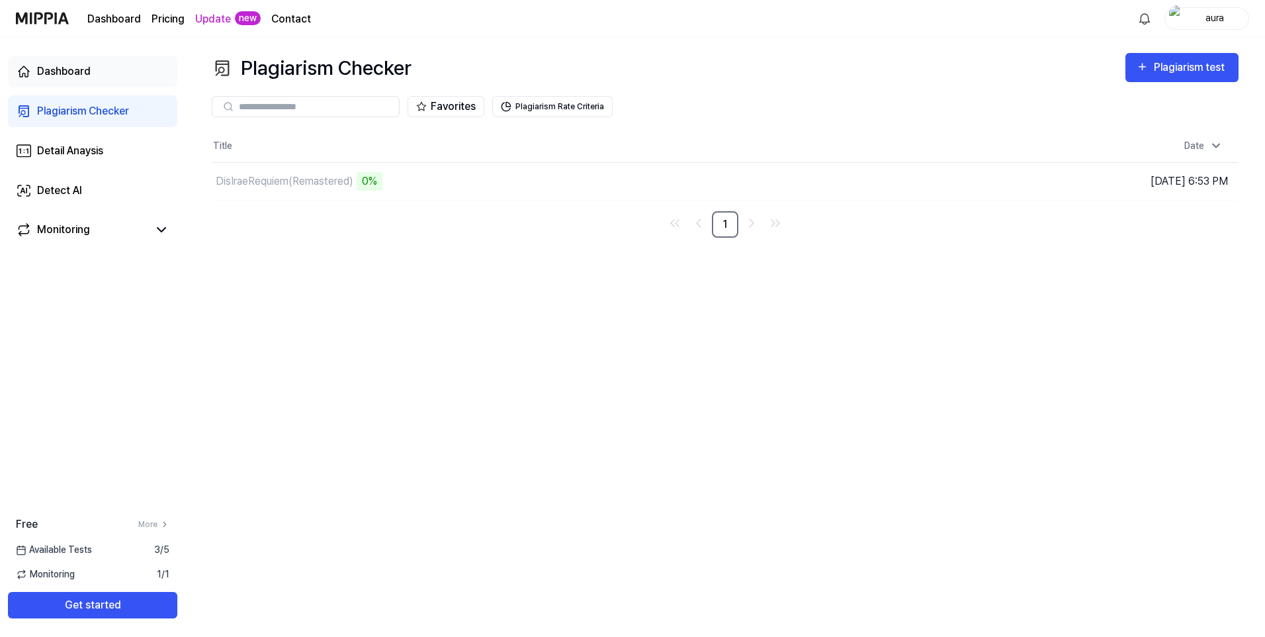
click at [63, 81] on link "Dashboard" at bounding box center [92, 72] width 169 height 32
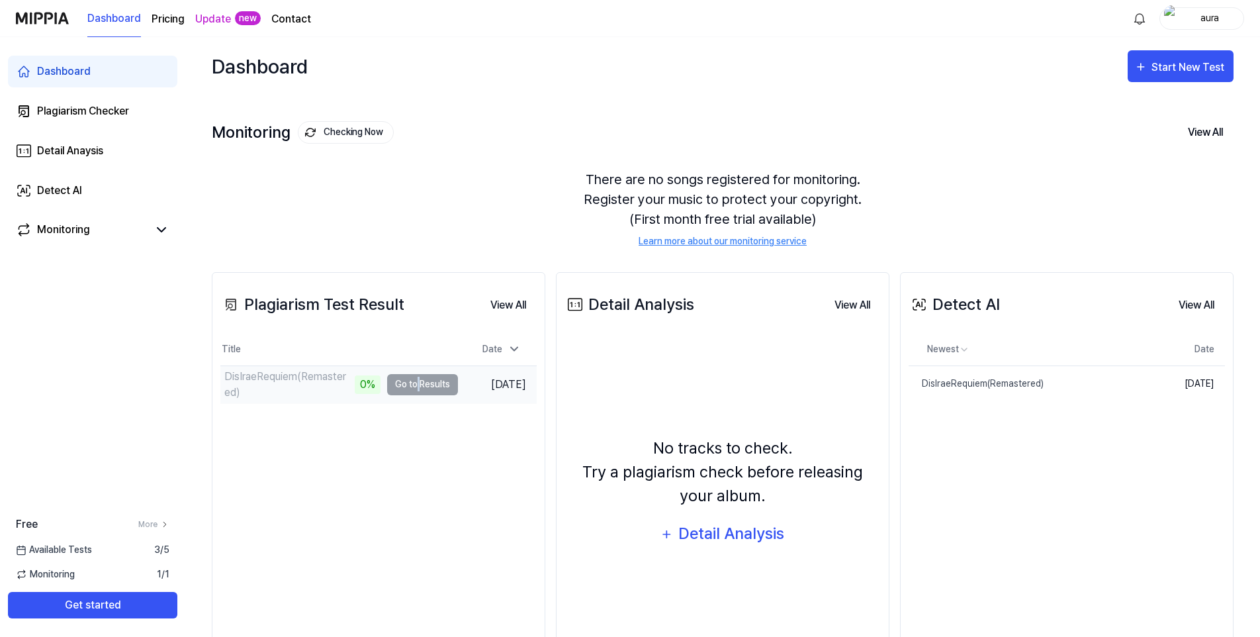
click at [412, 388] on td "DisIraeRequiem(Remastered) 0% Go to Results" at bounding box center [339, 384] width 238 height 37
click at [505, 301] on button "View All" at bounding box center [508, 305] width 57 height 26
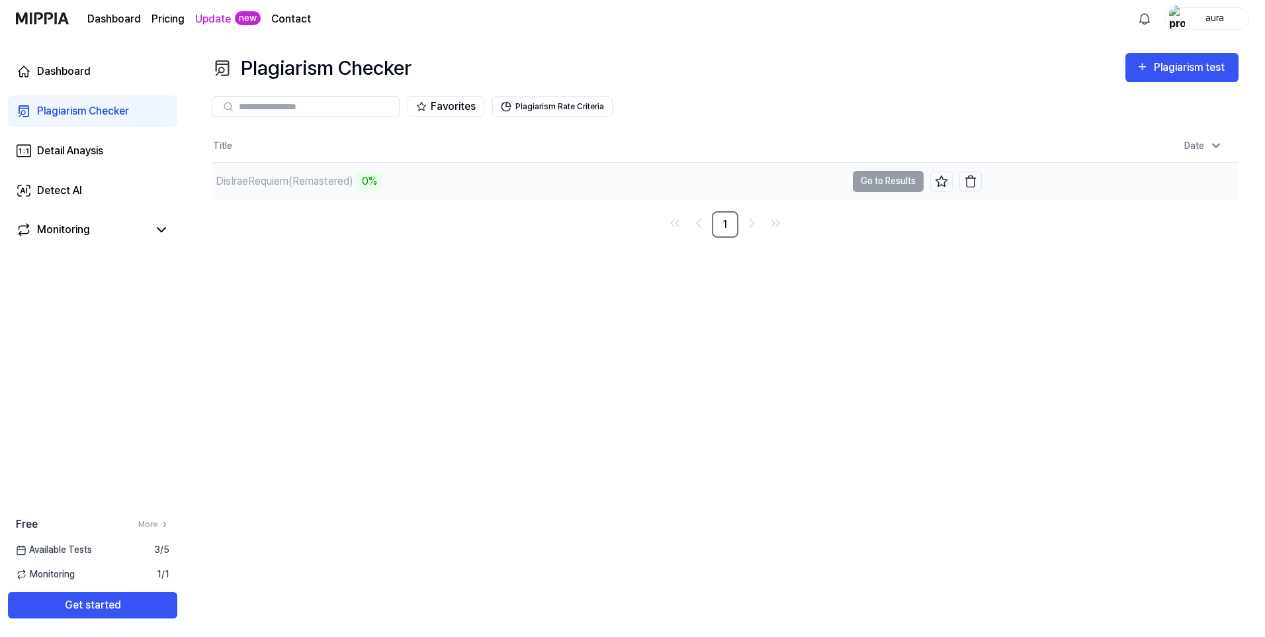
click at [356, 181] on div "DisIraeRequiem(Remastered) 0%" at bounding box center [297, 181] width 171 height 19
click at [353, 185] on div "DisIraeRequiem(Remastered)" at bounding box center [285, 181] width 138 height 16
click at [378, 189] on div "0%" at bounding box center [370, 181] width 26 height 19
click at [884, 185] on td "DisIraeRequiem(Remastered) 0% Go to Results" at bounding box center [597, 181] width 770 height 37
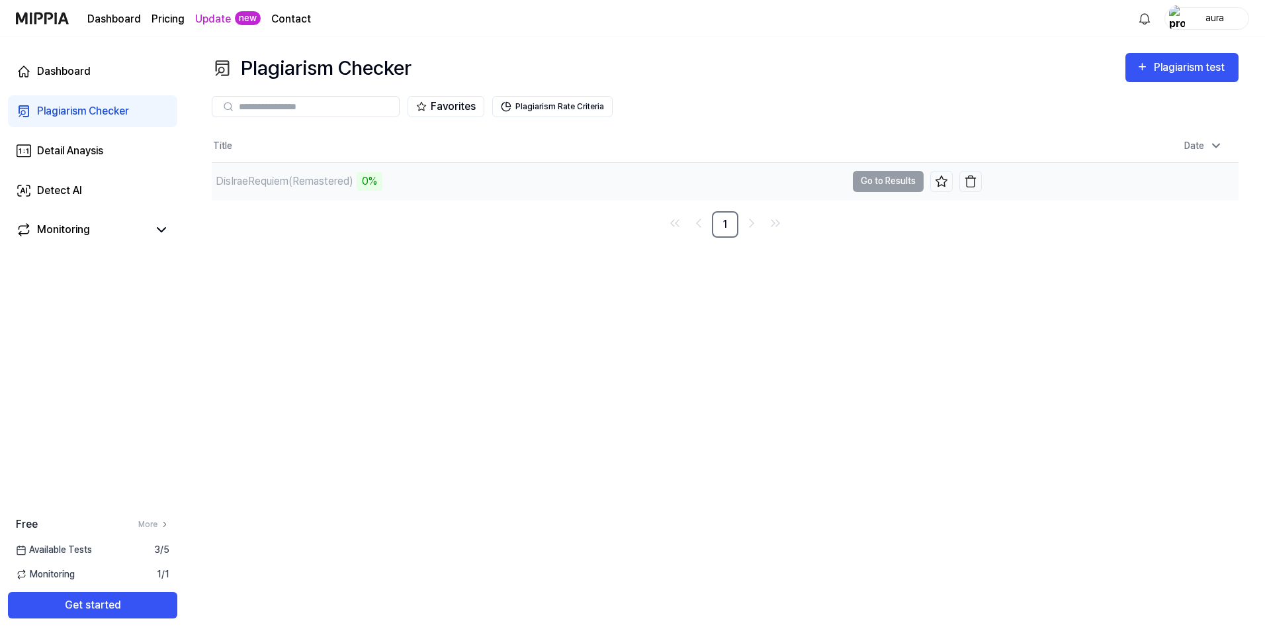
click at [884, 185] on td "DisIraeRequiem(Remastered) 0% Go to Results" at bounding box center [597, 181] width 770 height 37
click at [374, 177] on div "0%" at bounding box center [370, 181] width 26 height 19
click at [873, 180] on td "DisIraeRequiem(Remastered) 0% Go to Results" at bounding box center [597, 181] width 770 height 37
click at [311, 190] on div "DisIraeRequiem(Remastered) 0%" at bounding box center [297, 181] width 171 height 19
click at [883, 183] on td "DisIraeRequiem(Remastered) 0% Go to Results" at bounding box center [597, 181] width 770 height 37
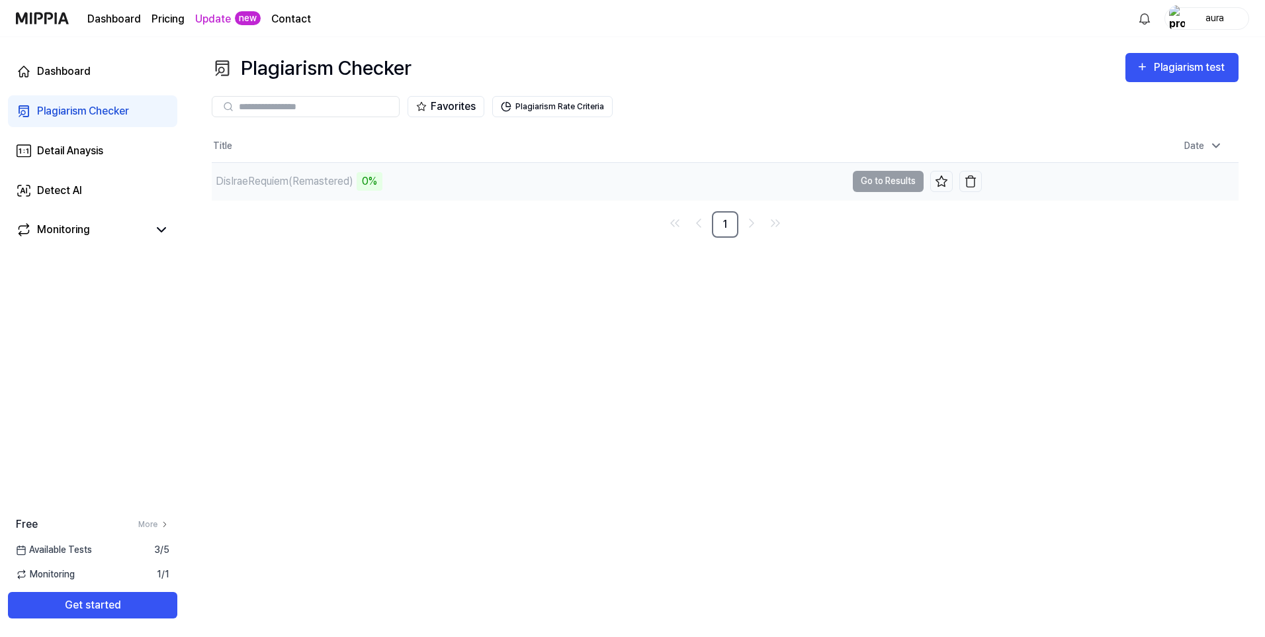
click at [379, 174] on div "0%" at bounding box center [370, 181] width 26 height 19
click at [886, 183] on td "DisIraeRequiem(Remastered) 0% Go to Results" at bounding box center [597, 181] width 770 height 37
click at [374, 179] on div "0%" at bounding box center [370, 181] width 26 height 19
click at [877, 183] on td "DisIraeRequiem(Remastered) 0% Go to Results" at bounding box center [597, 181] width 770 height 37
click at [1222, 385] on div "Plagiarism Checker Plagiarism test Plagiarism Checker Detail Analysis Detect AI…" at bounding box center [725, 337] width 1080 height 600
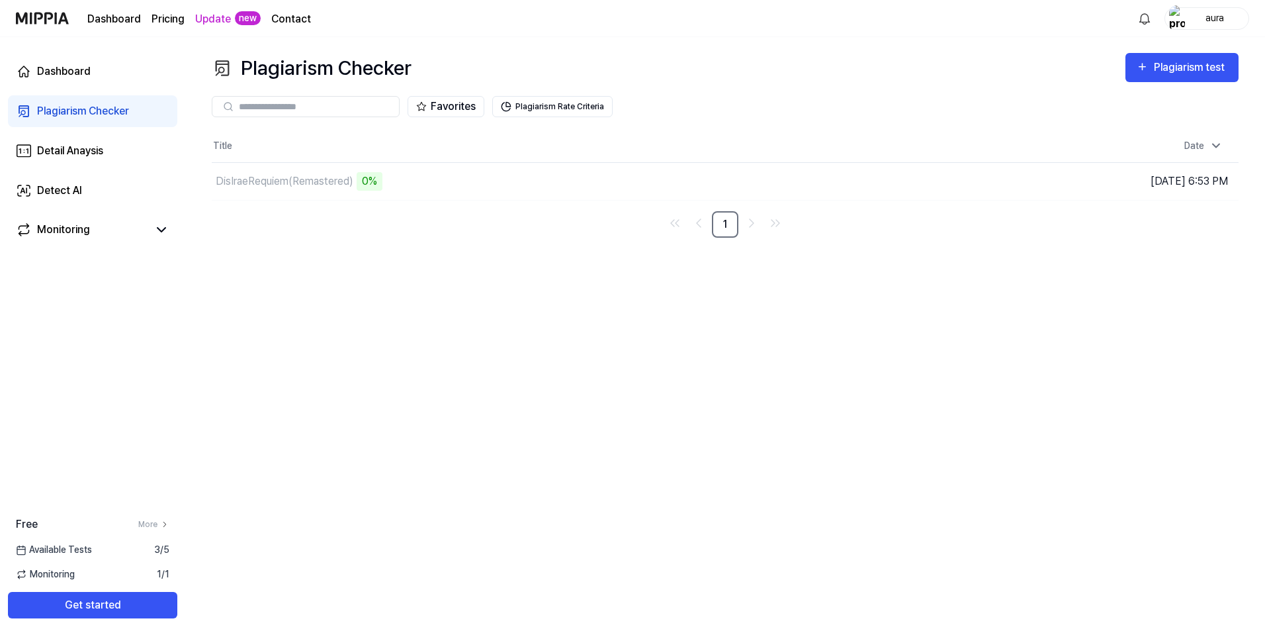
click at [422, 312] on div "Plagiarism Checker Plagiarism test Plagiarism Checker Detail Analysis Detect AI…" at bounding box center [725, 337] width 1080 height 600
click at [307, 176] on div "DisIraeRequiem(Remastered)" at bounding box center [285, 181] width 138 height 16
click at [305, 193] on div "DisIraeRequiem(Remastered) 0%" at bounding box center [529, 181] width 635 height 37
click at [897, 182] on td "DisIraeRequiem(Remastered) 0% Go to Results" at bounding box center [597, 181] width 770 height 37
click at [823, 369] on div "Plagiarism Checker Plagiarism test Plagiarism Checker Detail Analysis Detect AI…" at bounding box center [725, 337] width 1080 height 600
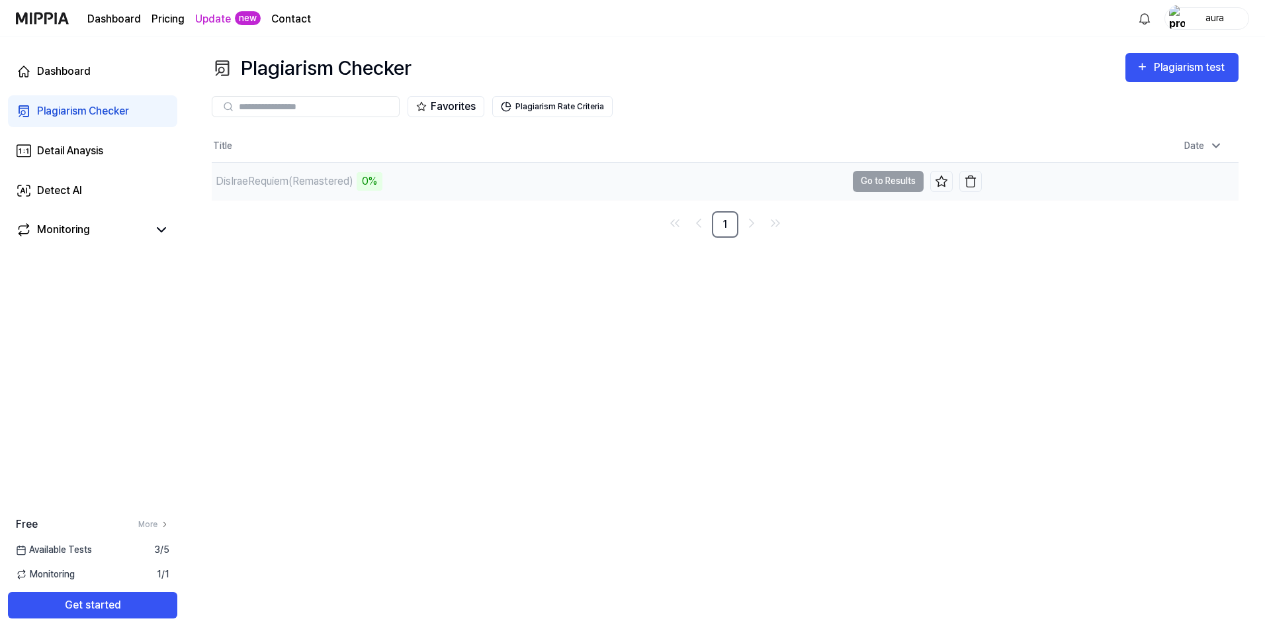
click at [302, 179] on div "DisIraeRequiem(Remastered)" at bounding box center [285, 181] width 138 height 16
click at [60, 70] on div "Dashboard" at bounding box center [64, 72] width 54 height 16
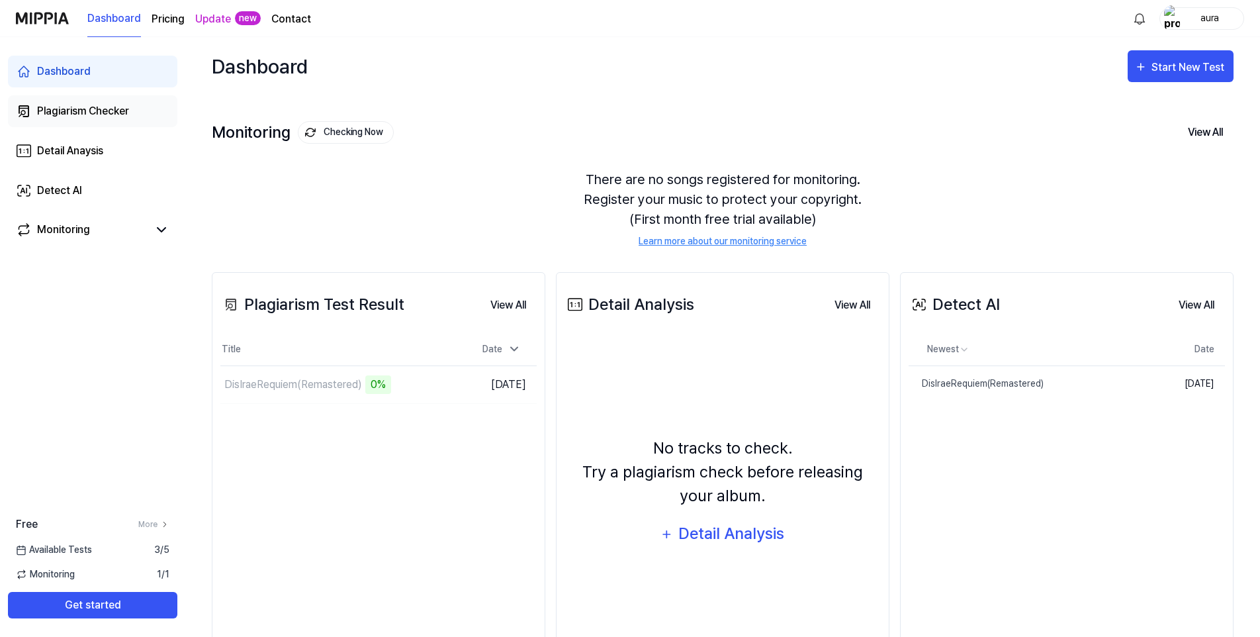
click at [99, 111] on div "Plagiarism Checker" at bounding box center [83, 111] width 92 height 16
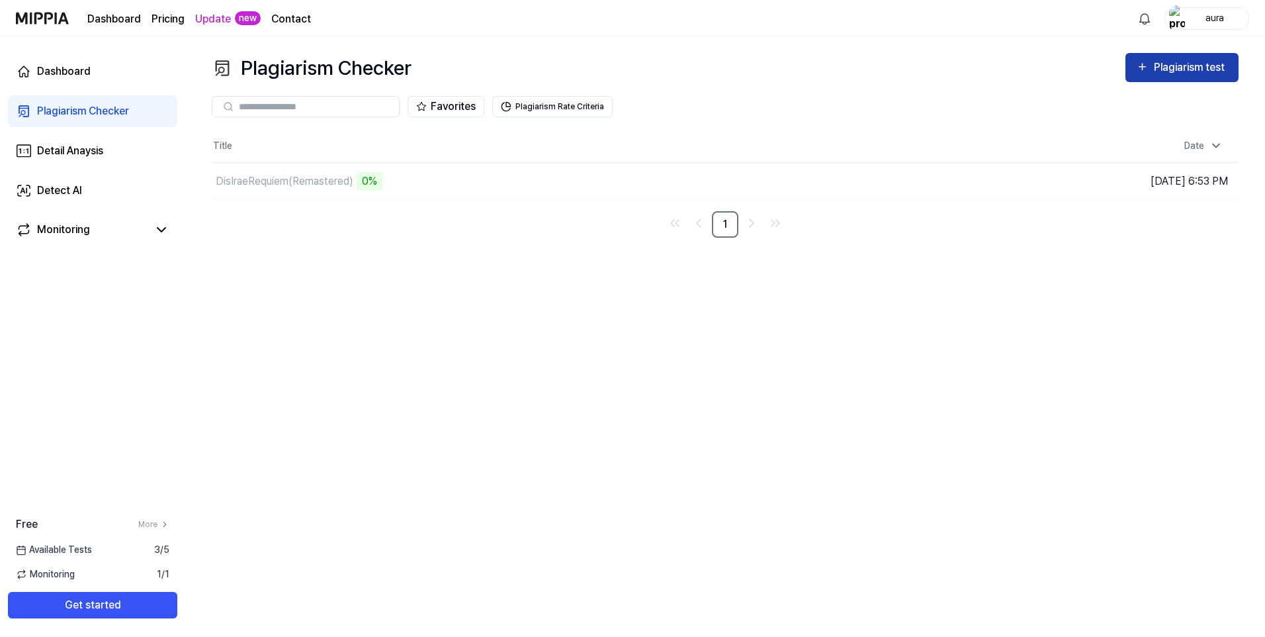
click at [1188, 69] on div "Plagiarism test" at bounding box center [1191, 67] width 74 height 17
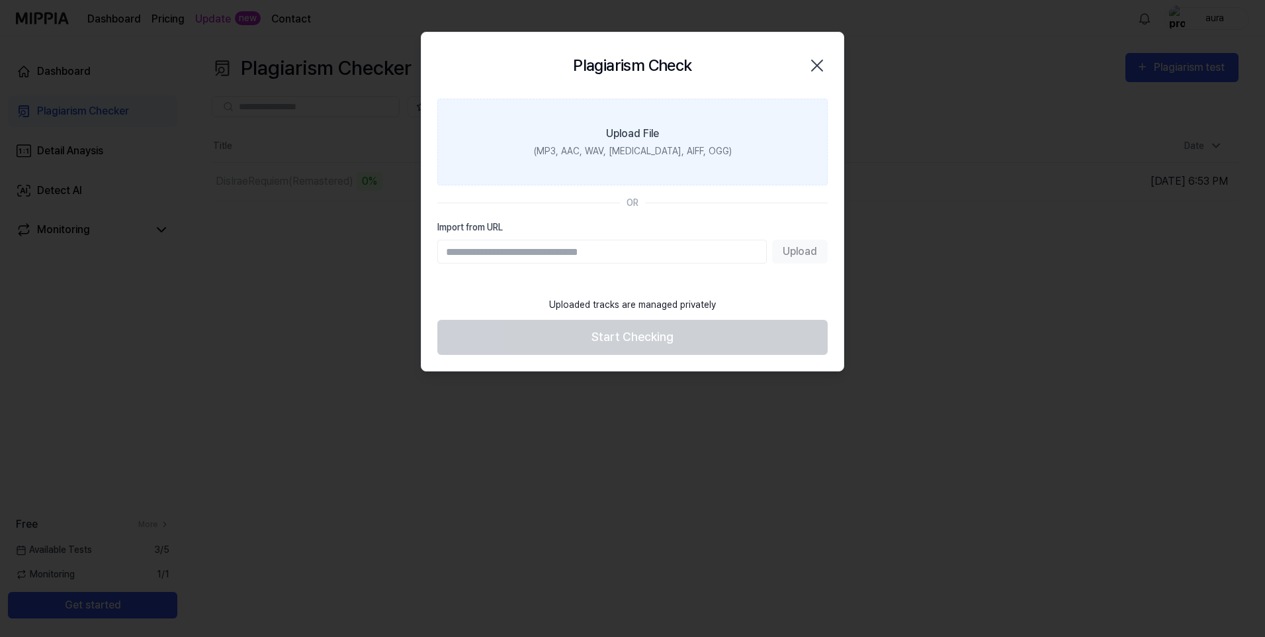
click at [630, 145] on div "(MP3, AAC, WAV, FLAC, AIFF, OGG)" at bounding box center [633, 151] width 198 height 14
click at [0, 0] on input "Upload File (MP3, AAC, WAV, FLAC, AIFF, OGG)" at bounding box center [0, 0] width 0 height 0
click at [642, 140] on div "Upload File" at bounding box center [632, 134] width 53 height 16
click at [0, 0] on input "Upload File (MP3, AAC, WAV, FLAC, AIFF, OGG)" at bounding box center [0, 0] width 0 height 0
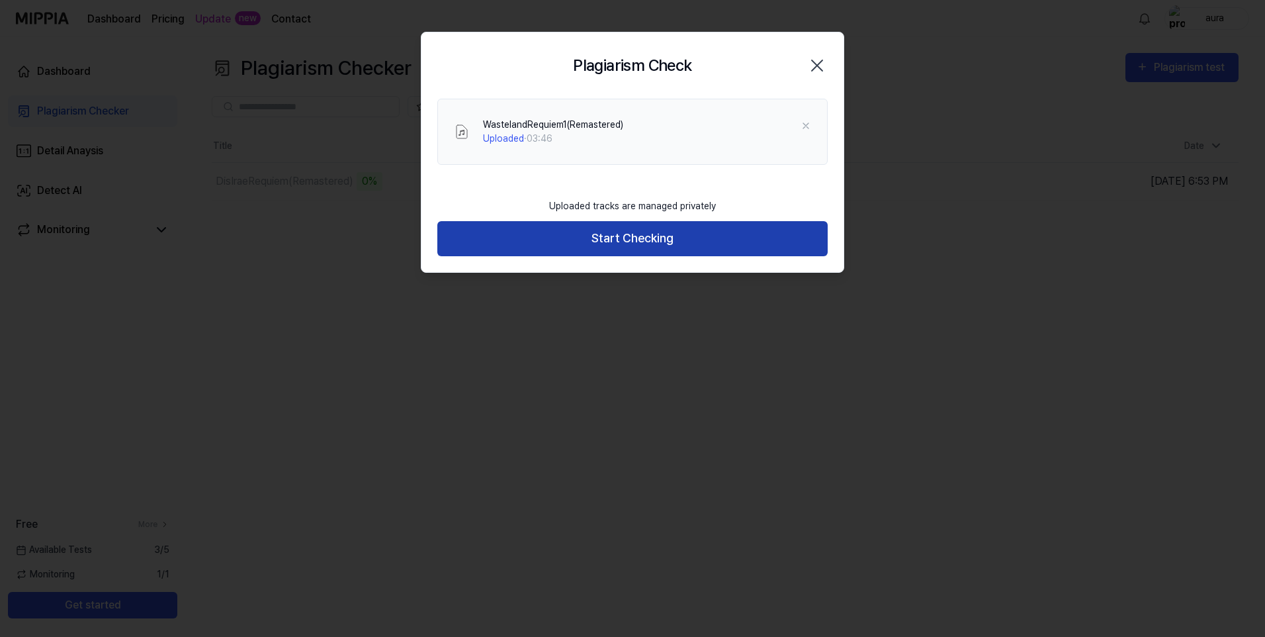
click at [637, 230] on button "Start Checking" at bounding box center [632, 238] width 390 height 35
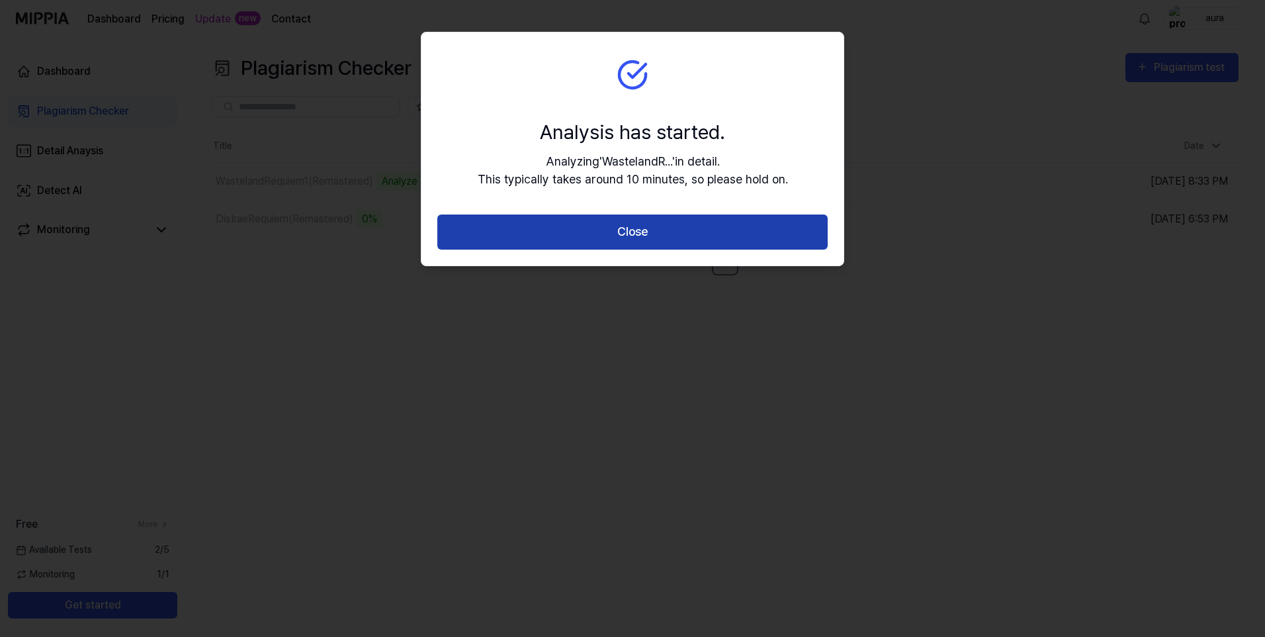
click at [661, 234] on button "Close" at bounding box center [632, 231] width 390 height 35
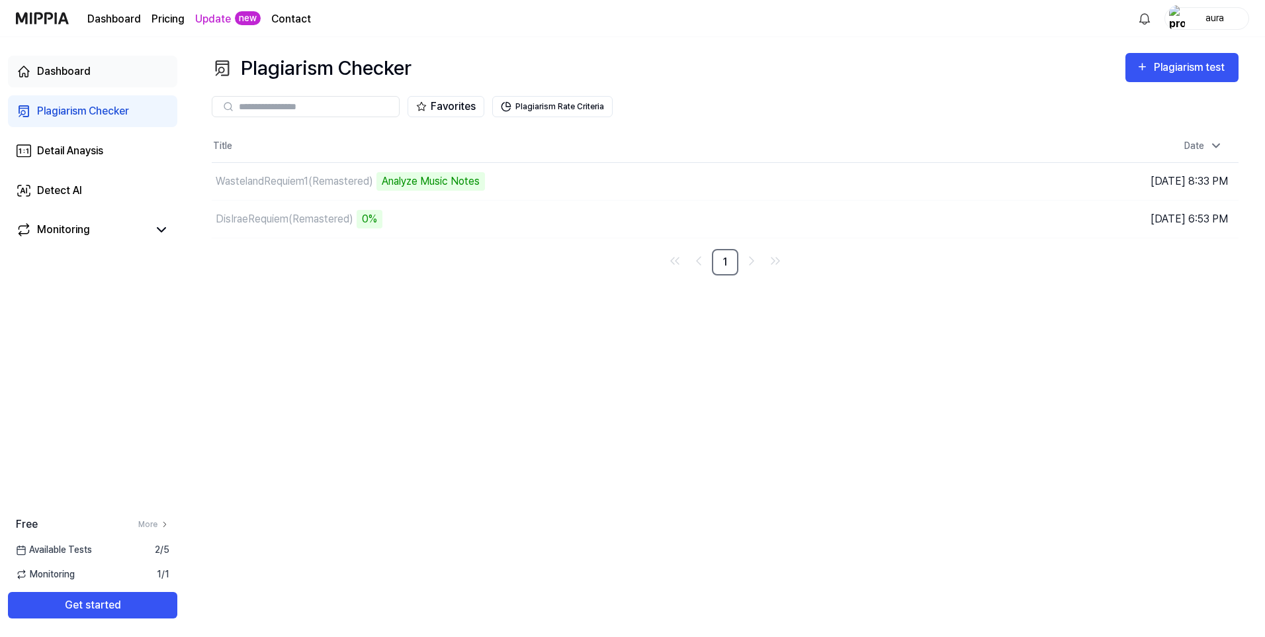
click at [56, 70] on div "Dashboard" at bounding box center [64, 72] width 54 height 16
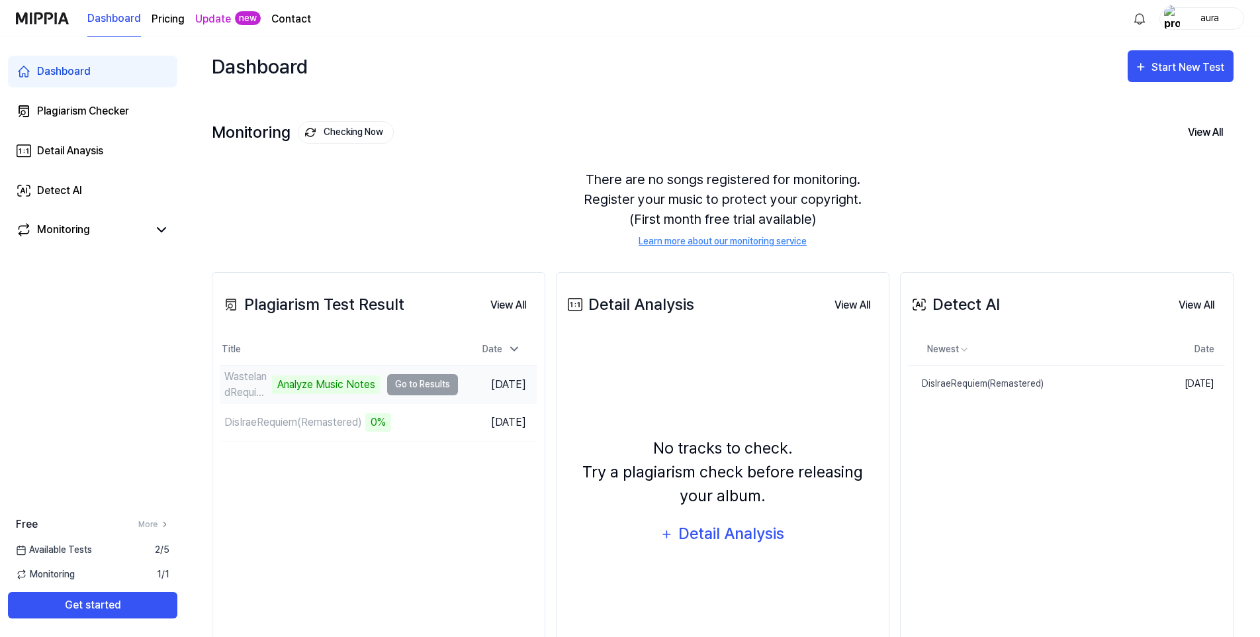
click at [404, 388] on td "WastelandRequiem1(Remastered) Analyze Music Notes Go to Results" at bounding box center [339, 384] width 238 height 37
click at [1182, 301] on button "View All" at bounding box center [1196, 305] width 57 height 26
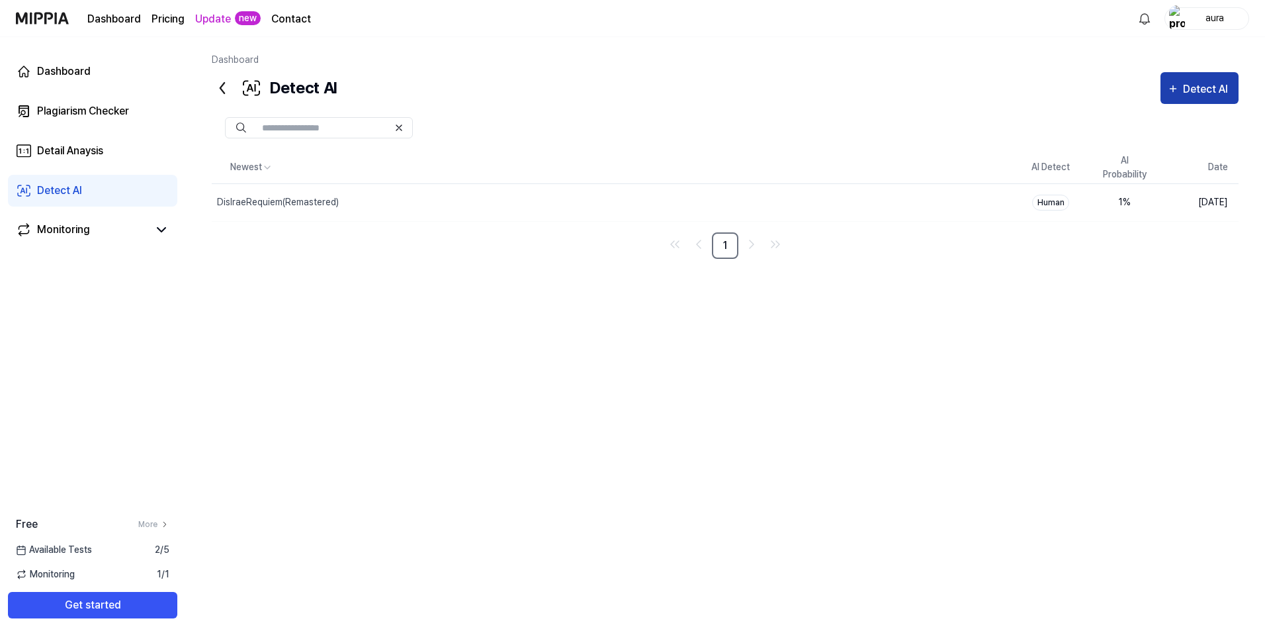
click at [1212, 83] on div "Detect AI" at bounding box center [1207, 89] width 49 height 17
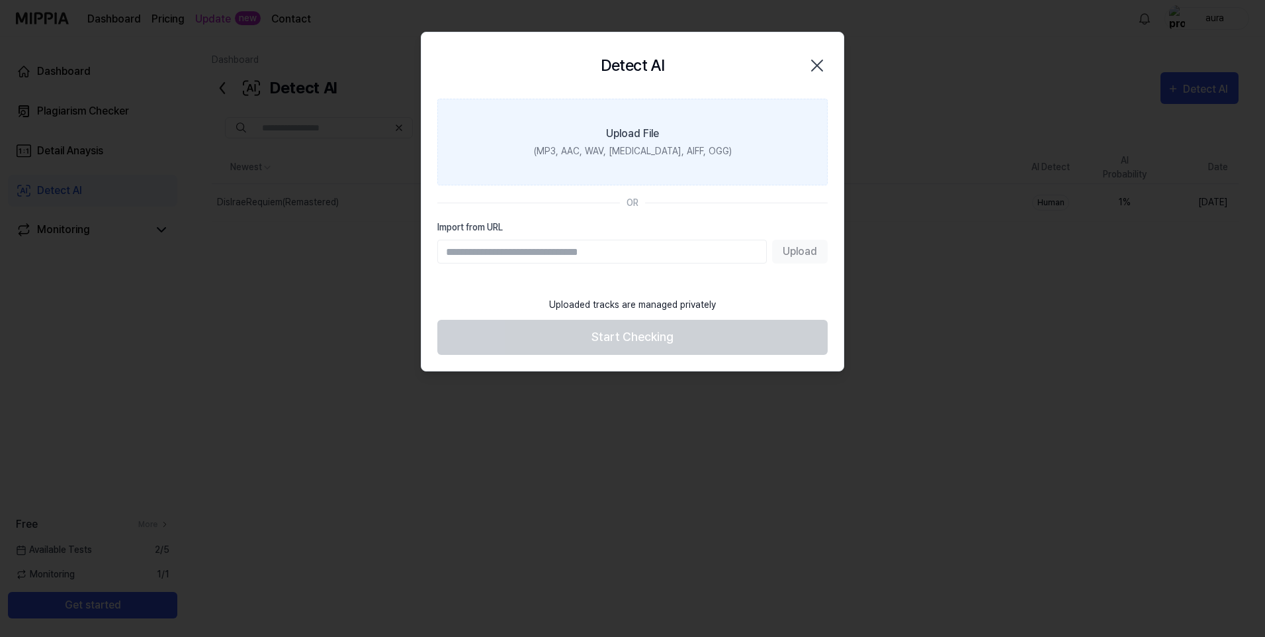
click at [689, 136] on label "Upload File (MP3, AAC, WAV, FLAC, AIFF, OGG)" at bounding box center [632, 142] width 390 height 87
click at [0, 0] on input "Upload File (MP3, AAC, WAV, FLAC, AIFF, OGG)" at bounding box center [0, 0] width 0 height 0
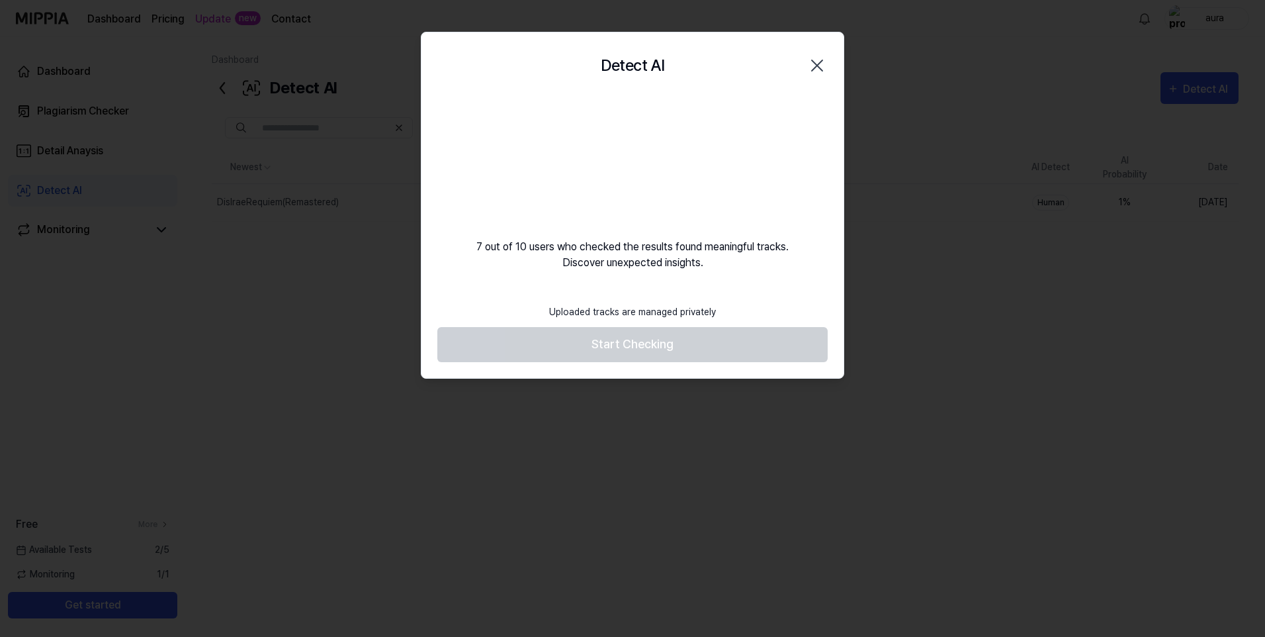
click at [756, 167] on div "7 out of 10 users who checked the results found meaningful tracks. Discover une…" at bounding box center [633, 185] width 422 height 172
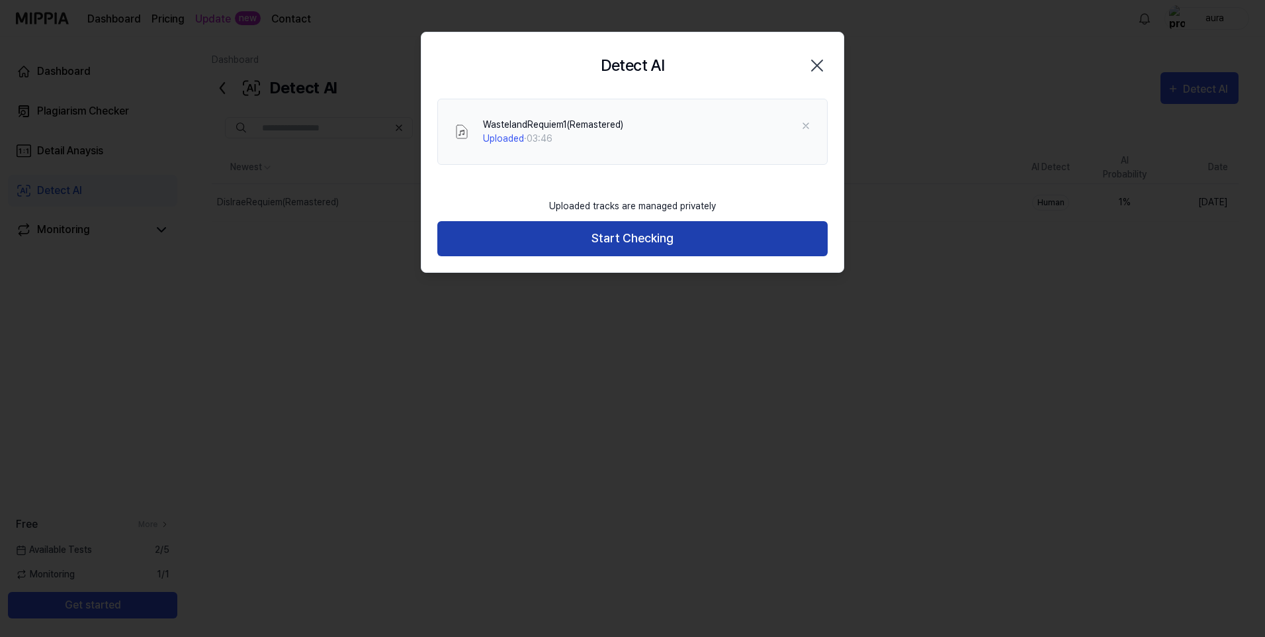
click at [692, 241] on button "Start Checking" at bounding box center [632, 238] width 390 height 35
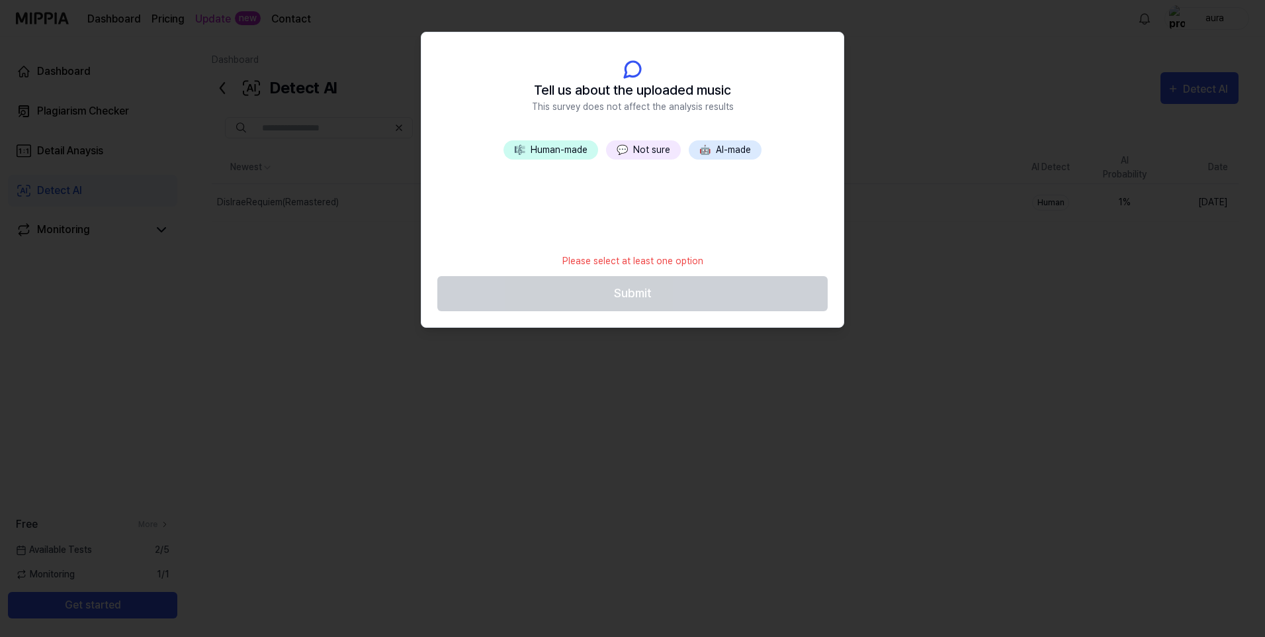
click at [653, 148] on button "💬 Not sure" at bounding box center [643, 149] width 75 height 19
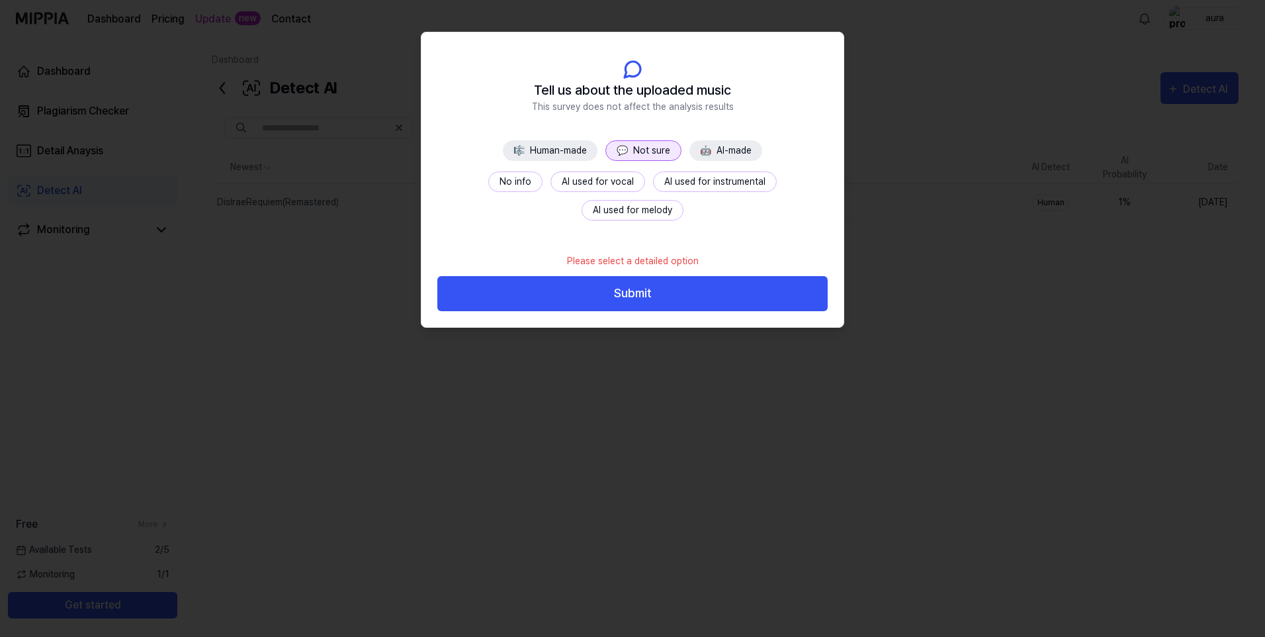
click at [488, 179] on button "No info" at bounding box center [515, 181] width 54 height 21
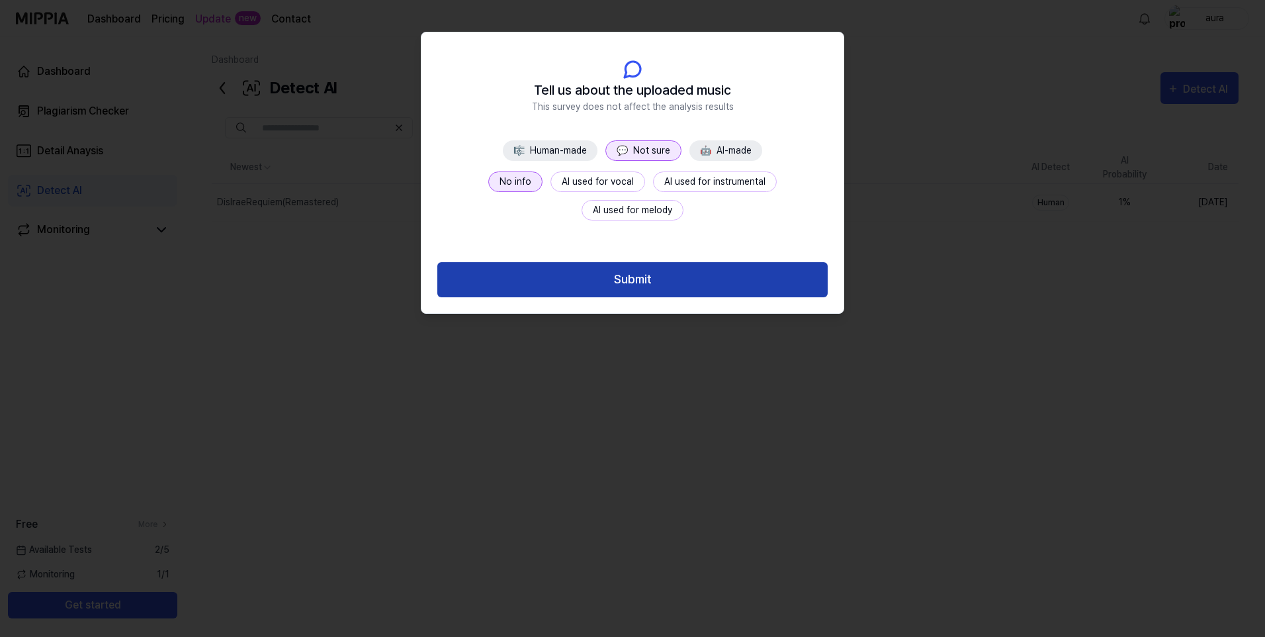
click at [574, 275] on button "Submit" at bounding box center [632, 279] width 390 height 35
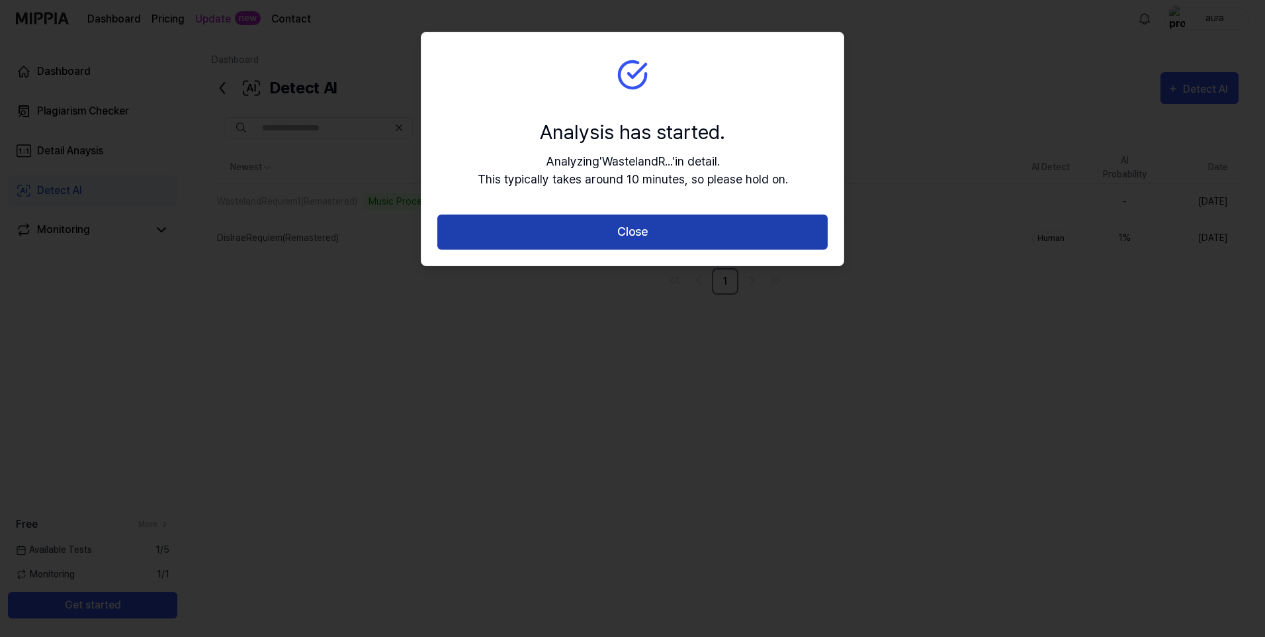
click at [614, 228] on button "Close" at bounding box center [632, 231] width 390 height 35
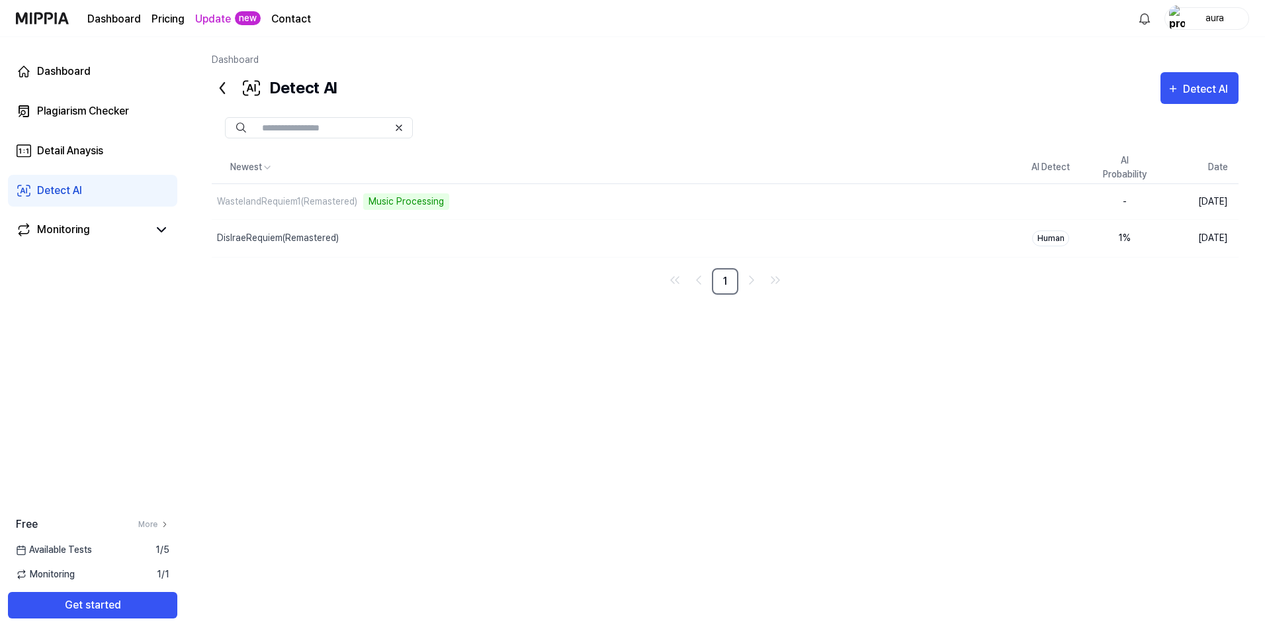
click at [715, 541] on div "Newest AI Detect AI Probability Date WastelandRequiem1(Remastered) Music Proces…" at bounding box center [725, 359] width 1027 height 414
click at [56, 72] on div "Dashboard" at bounding box center [64, 72] width 54 height 16
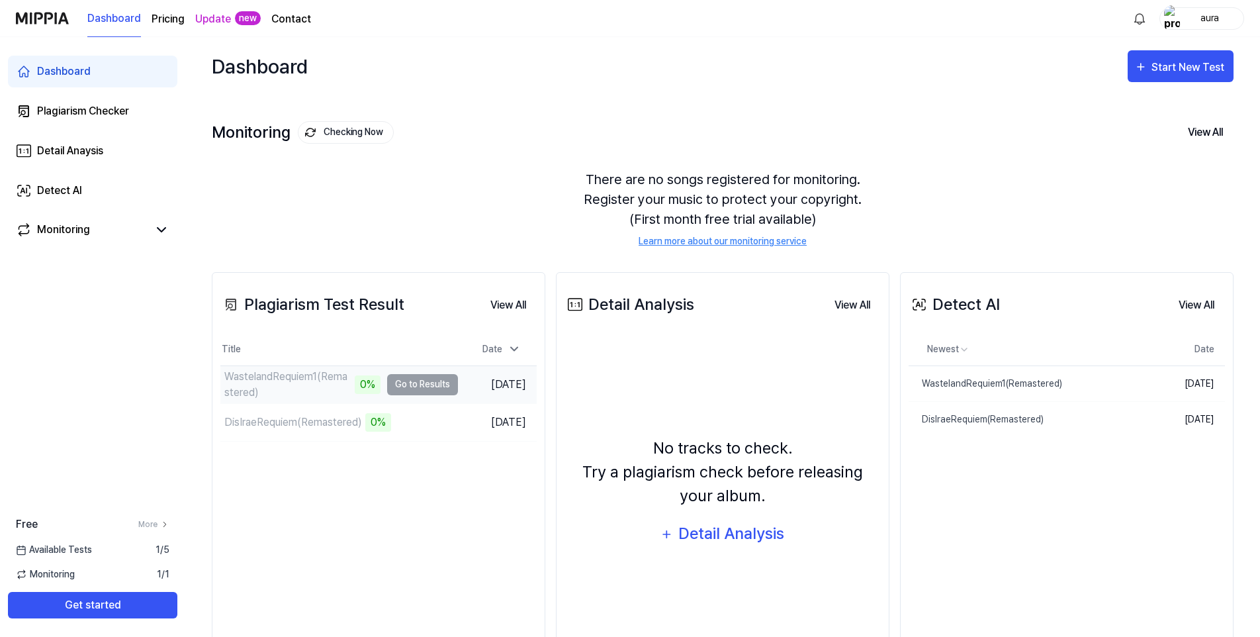
click at [337, 379] on div "WastelandRequiem1(Remastered)" at bounding box center [287, 385] width 127 height 32
click at [404, 390] on td "WastelandRequiem1(Remastered) 0% Go to Results" at bounding box center [339, 384] width 238 height 37
click at [709, 611] on div "No tracks to check. Try a plagiarism check before releasing your album. Detail …" at bounding box center [723, 492] width 316 height 297
click at [1042, 378] on div "WastelandRequiem1(Remastered)" at bounding box center [986, 384] width 154 height 14
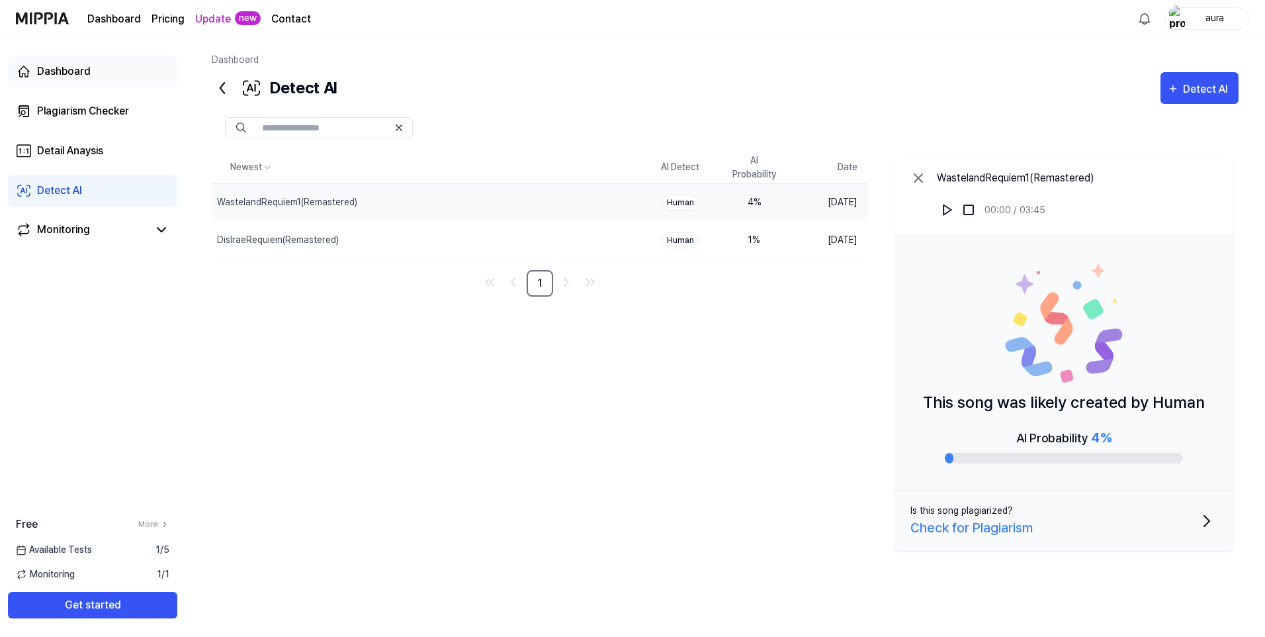
click at [68, 73] on div "Dashboard" at bounding box center [64, 72] width 54 height 16
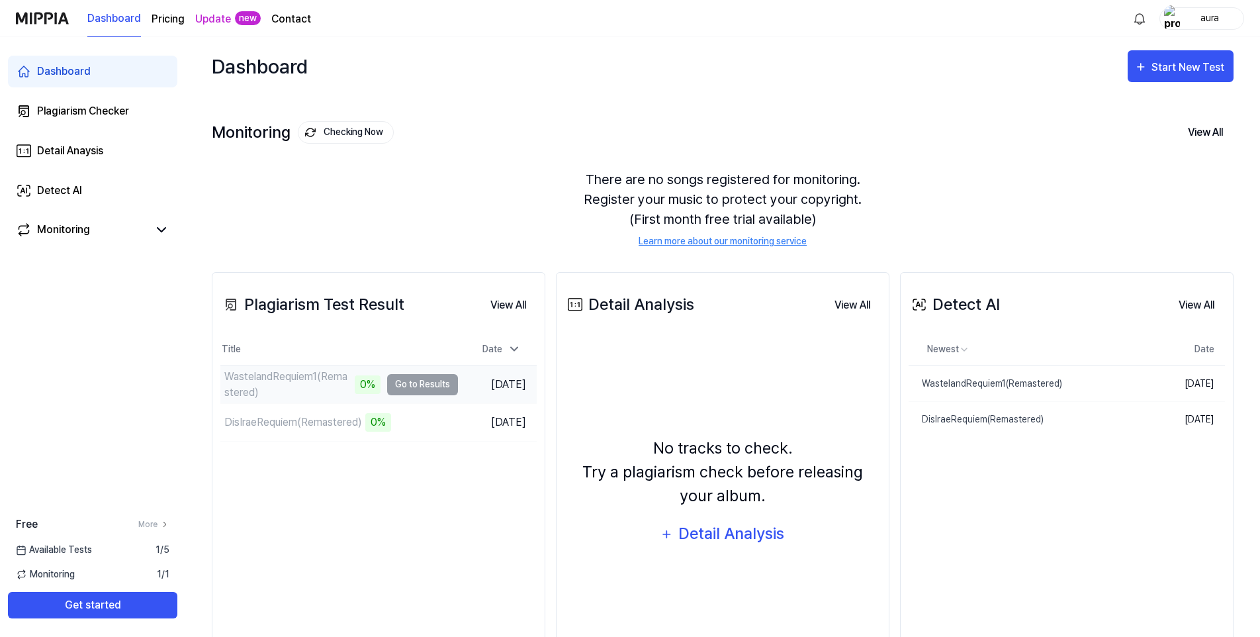
click at [331, 388] on div "WastelandRequiem1(Remastered)" at bounding box center [287, 385] width 127 height 32
click at [383, 377] on td "WastelandRequiem1(Remastered) 0% Go to Results" at bounding box center [339, 384] width 238 height 37
click at [1185, 302] on button "View All" at bounding box center [1196, 305] width 57 height 26
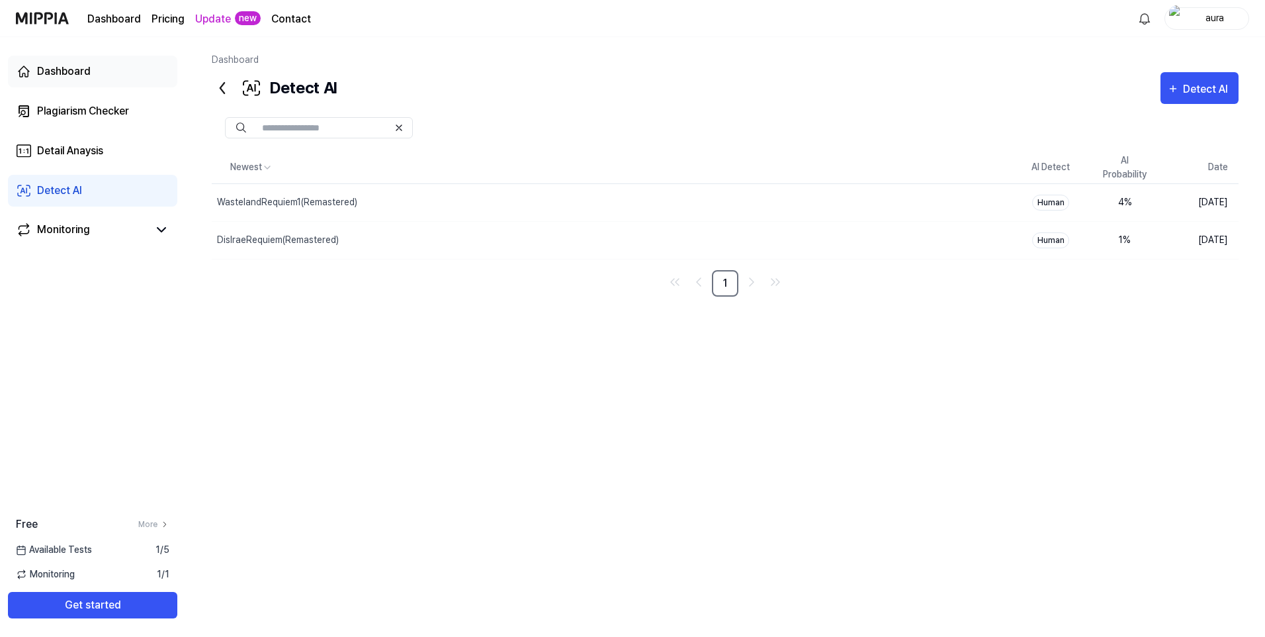
click at [70, 68] on div "Dashboard" at bounding box center [64, 72] width 54 height 16
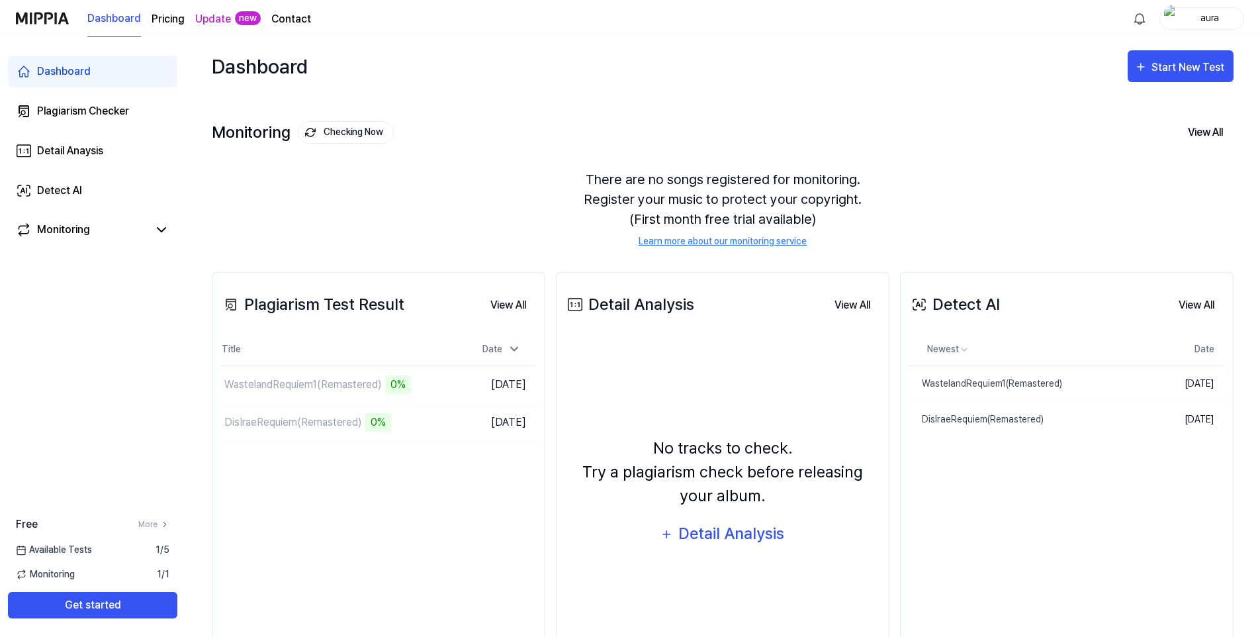
click at [907, 79] on div "Dashboard Start New Test" at bounding box center [723, 66] width 1022 height 58
click at [689, 244] on link "Learn more about our monitoring service" at bounding box center [723, 241] width 168 height 14
click at [1257, 42] on div "Dashboard Start New Test Monitoring Checking Now View All Monitoring There are …" at bounding box center [722, 337] width 1075 height 600
